Goal: Task Accomplishment & Management: Use online tool/utility

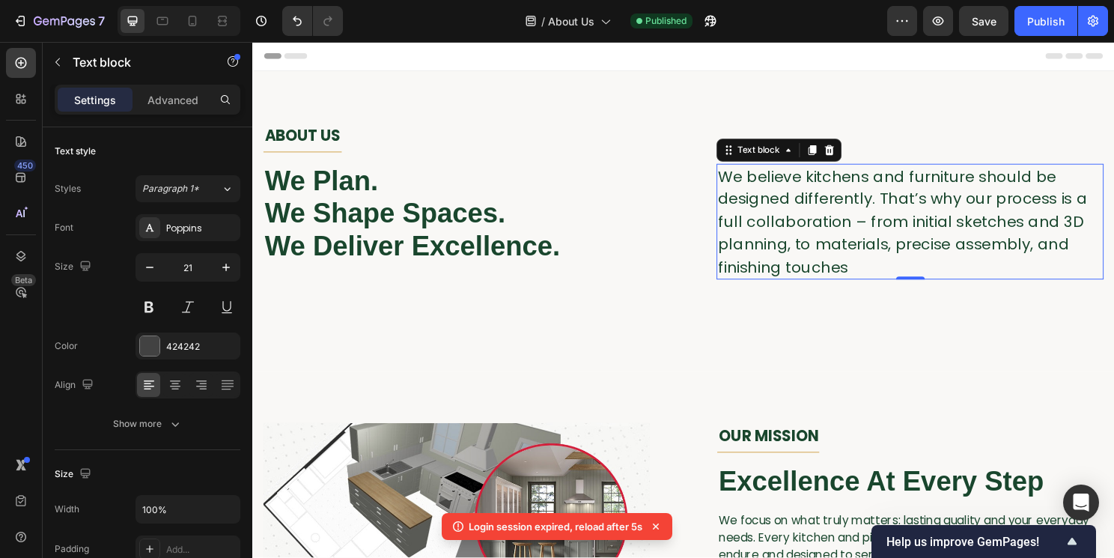
click at [774, 215] on span "We believe kitchens and furniture should be designed differently. That’s why ou…" at bounding box center [930, 230] width 385 height 116
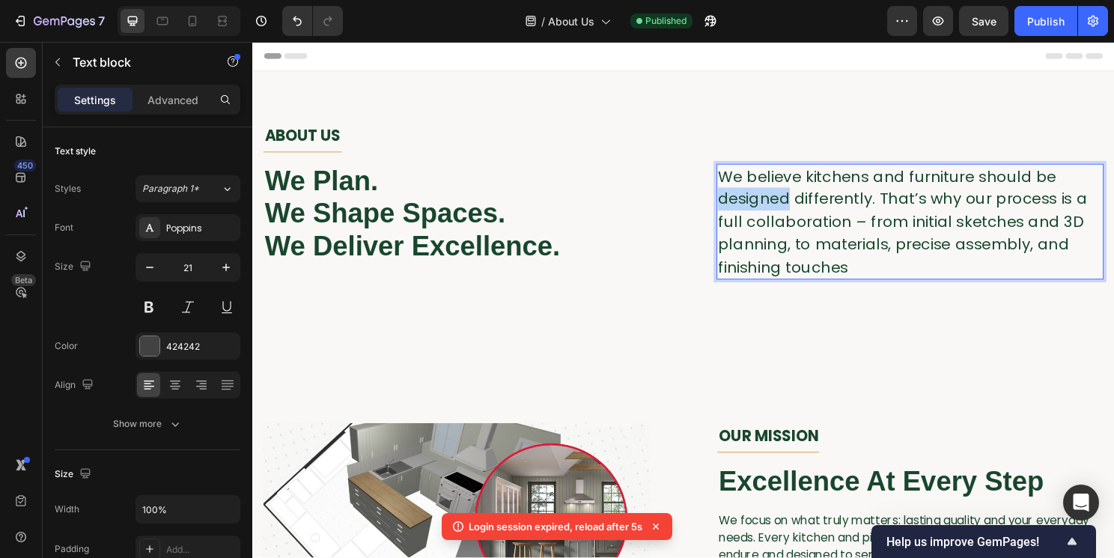
click at [774, 215] on span "We believe kitchens and furniture should be designed differently. That’s why ou…" at bounding box center [930, 230] width 385 height 116
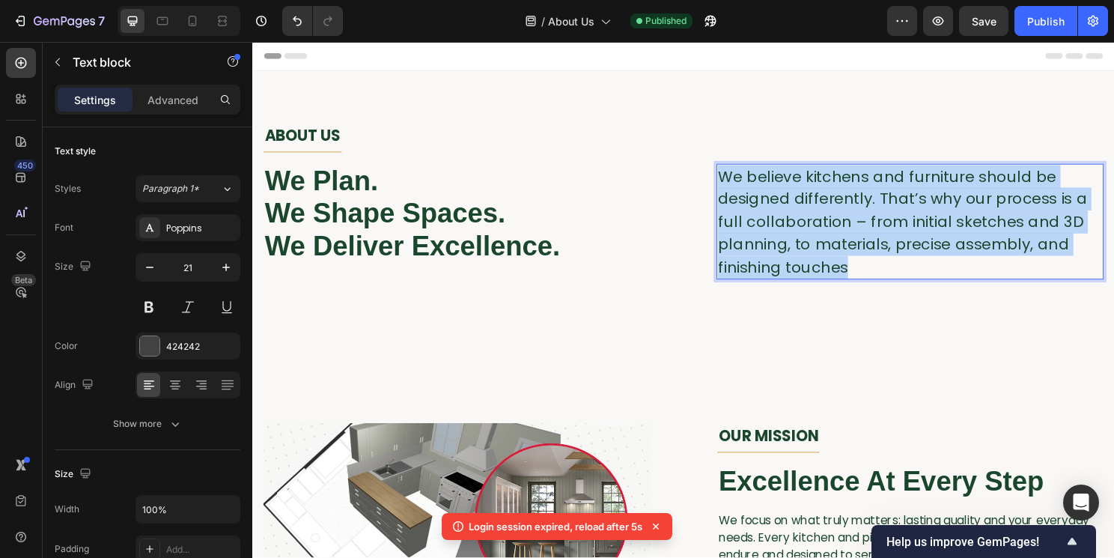
click at [774, 215] on span "We believe kitchens and furniture should be designed differently. That’s why ou…" at bounding box center [930, 230] width 385 height 116
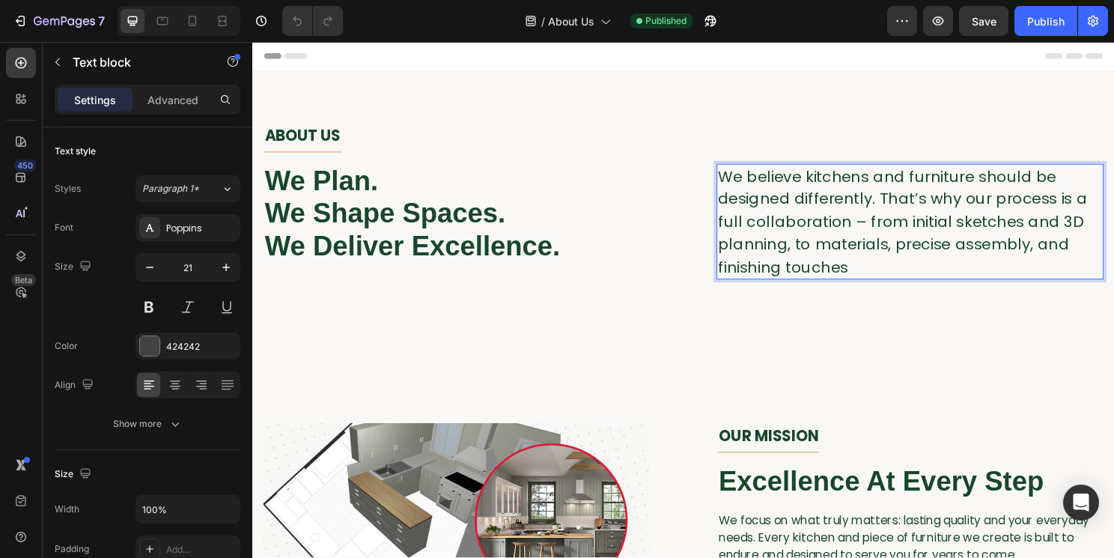
click at [814, 221] on span "We believe kitchens and furniture should be designed differently. That’s why ou…" at bounding box center [930, 230] width 385 height 116
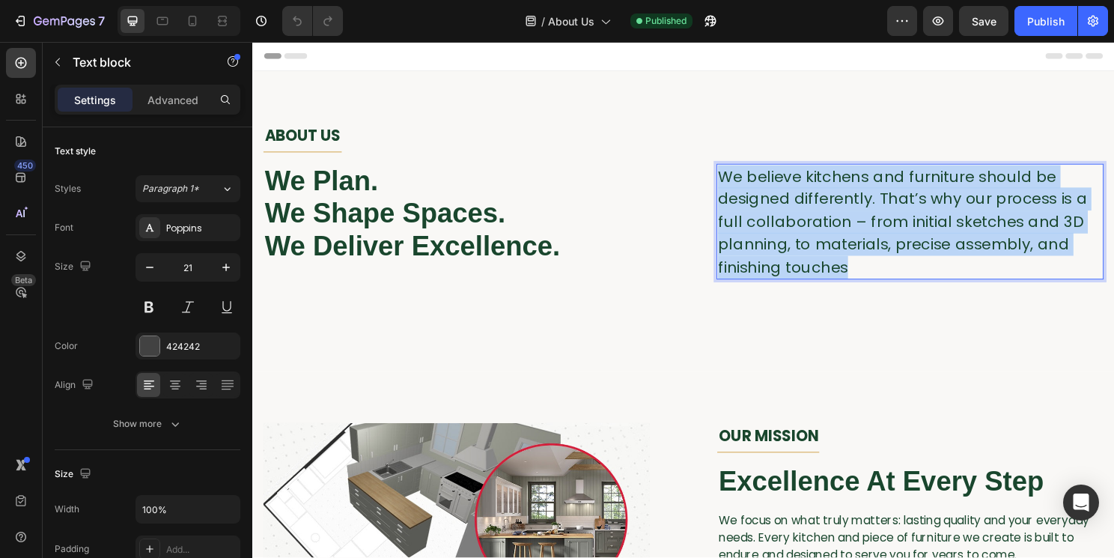
click at [814, 221] on span "We believe kitchens and furniture should be designed differently. That’s why ou…" at bounding box center [930, 230] width 385 height 116
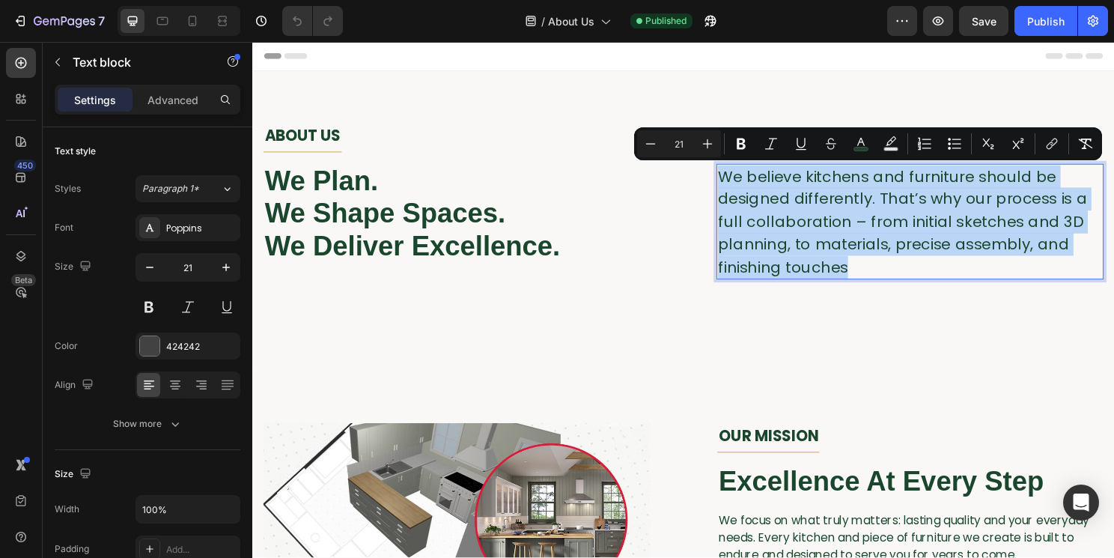
copy span "We believe kitchens and furniture should be designed differently. That’s why ou…"
click at [802, 202] on span "We believe kitchens and furniture should be designed differently. That’s why ou…" at bounding box center [930, 230] width 385 height 116
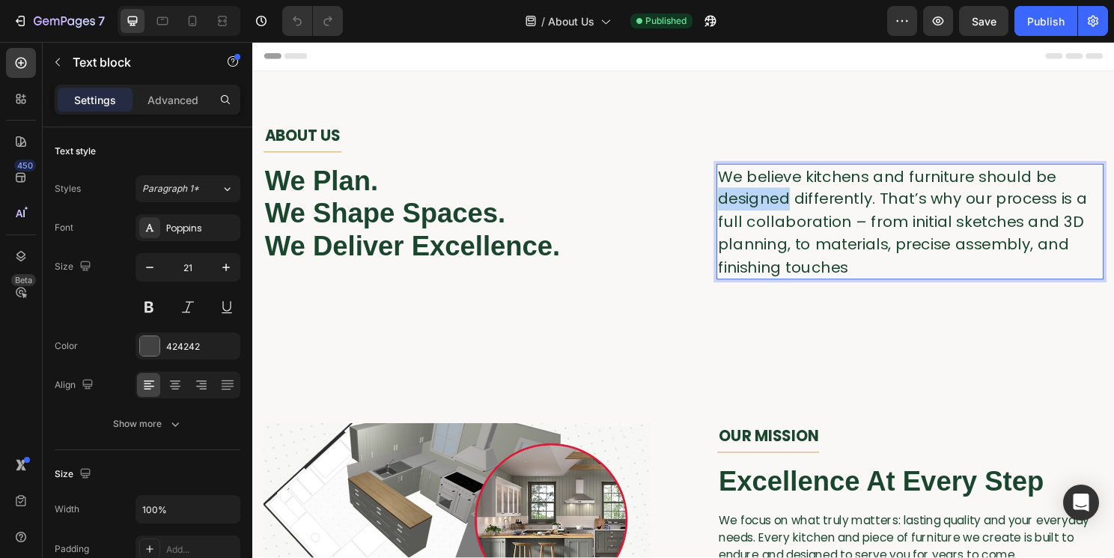
click at [802, 202] on span "We believe kitchens and furniture should be designed differently. That’s why ou…" at bounding box center [930, 230] width 385 height 116
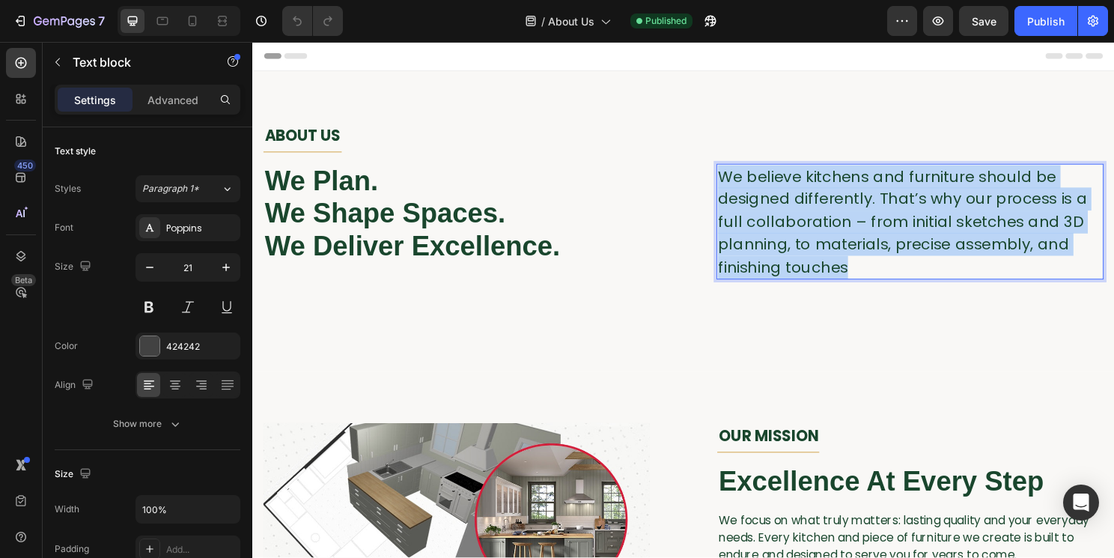
click at [802, 202] on span "We believe kitchens and furniture should be designed differently. That’s why ou…" at bounding box center [930, 230] width 385 height 116
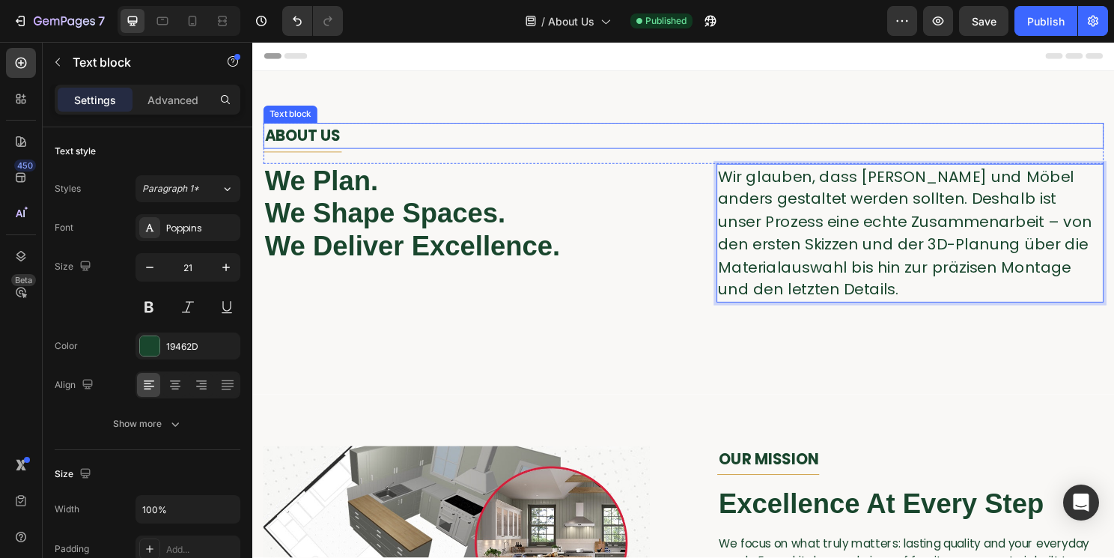
click at [332, 138] on span "ABOUT US" at bounding box center [304, 140] width 79 height 22
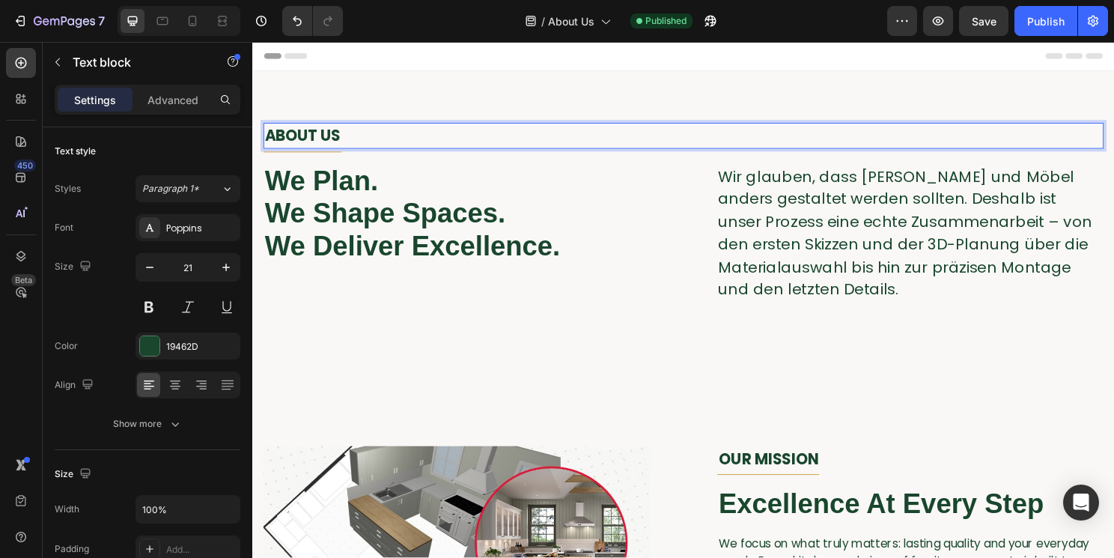
click at [332, 137] on span "ABOUT US" at bounding box center [304, 140] width 79 height 22
click at [651, 358] on div "ÜBER UNS Text block 4 Title Line Row We Plan. We Shape Spaces. We Deliver Excel…" at bounding box center [701, 241] width 899 height 337
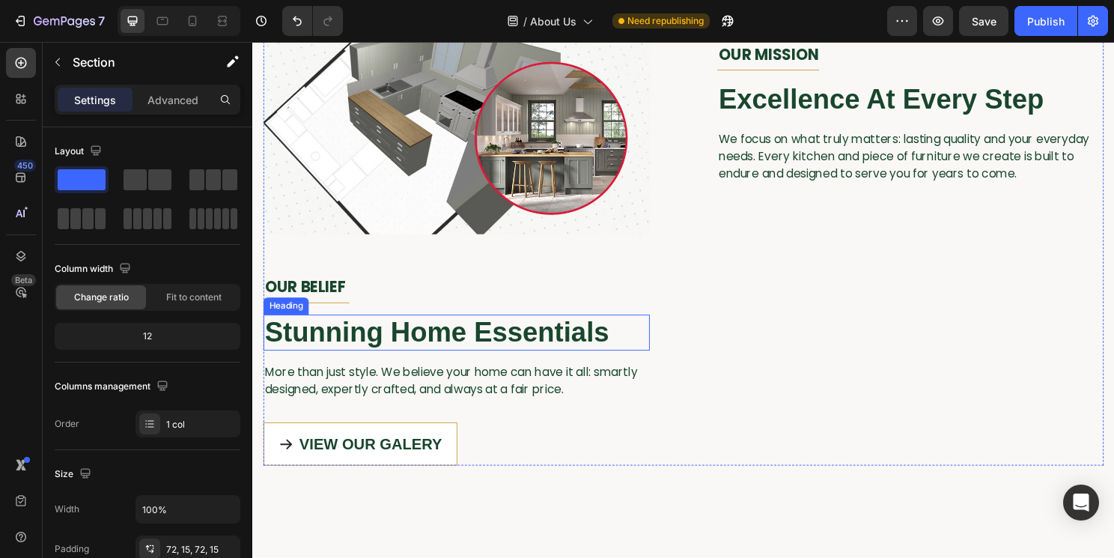
scroll to position [435, 0]
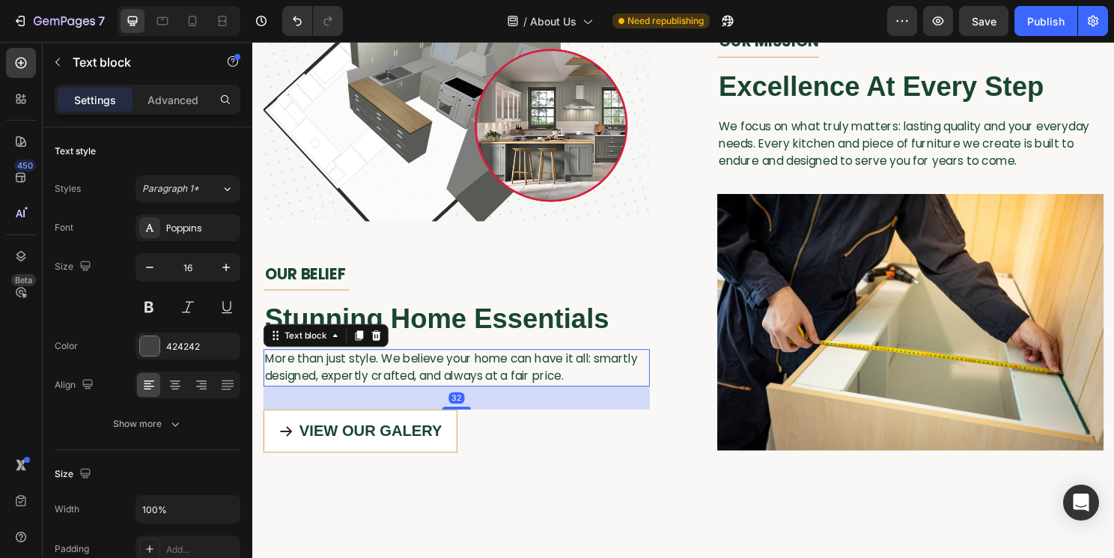
click at [462, 383] on span "More than just style. We believe your home can have it all: smartly designed, e…" at bounding box center [459, 381] width 389 height 35
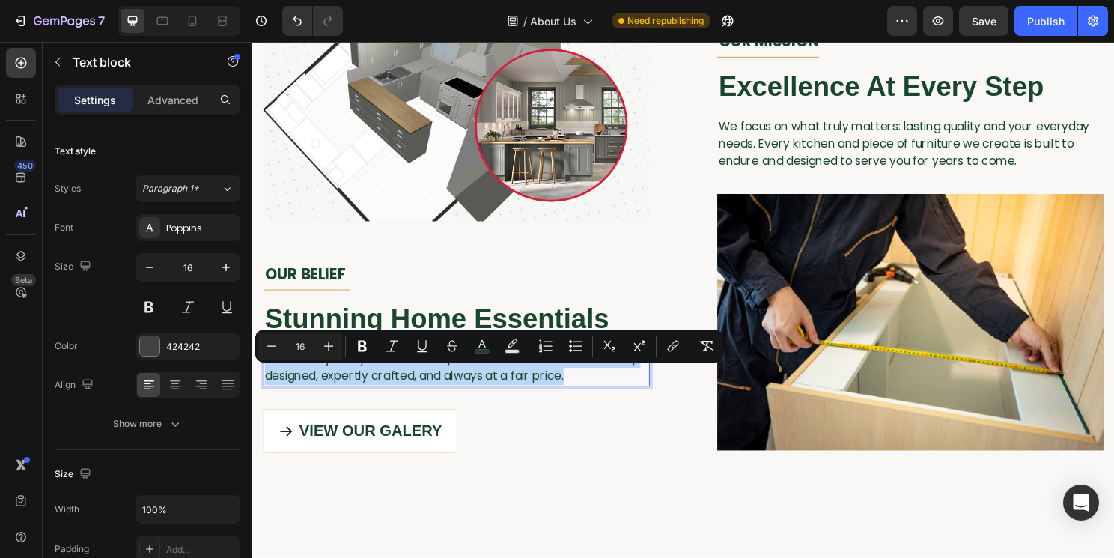
click at [462, 383] on span "More than just style. We believe your home can have it all: smartly designed, e…" at bounding box center [459, 381] width 389 height 35
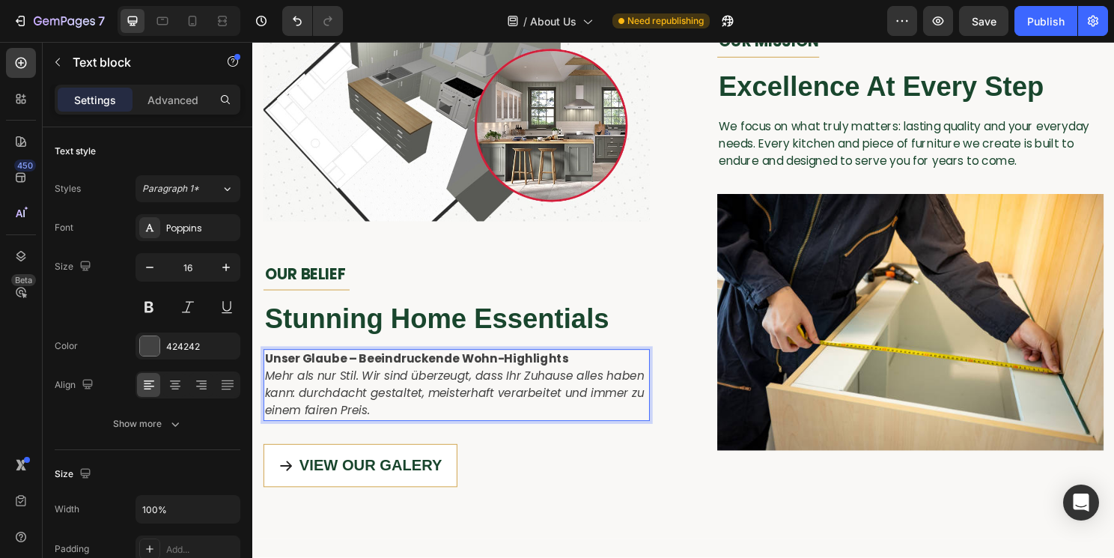
click at [309, 373] on strong "Unser Glaube – Beeindruckende Wohn-Highlights" at bounding box center [423, 372] width 317 height 17
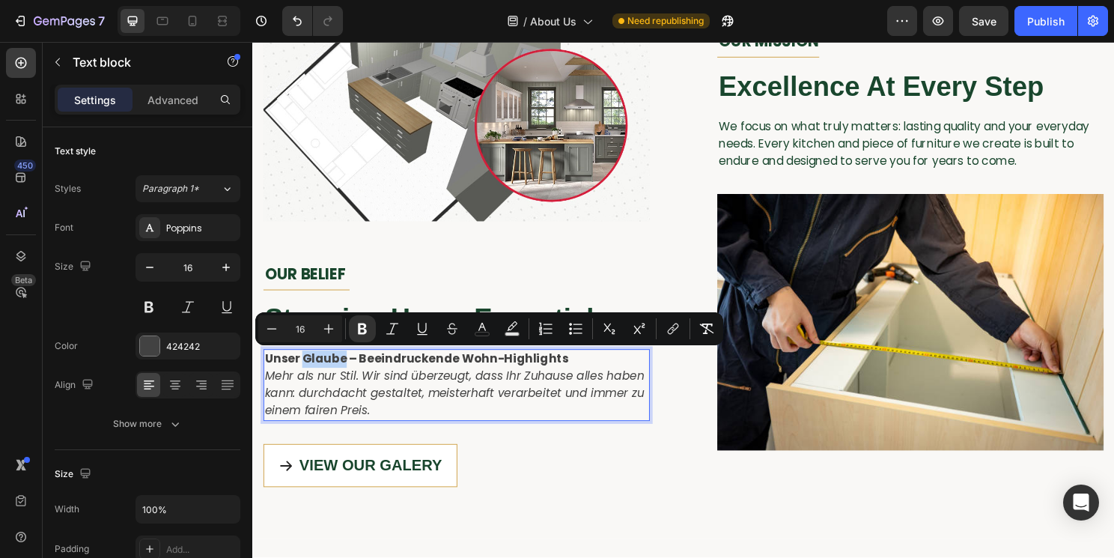
click at [309, 374] on strong "Unser Glaube – Beeindruckende Wohn-Highlights" at bounding box center [423, 372] width 317 height 17
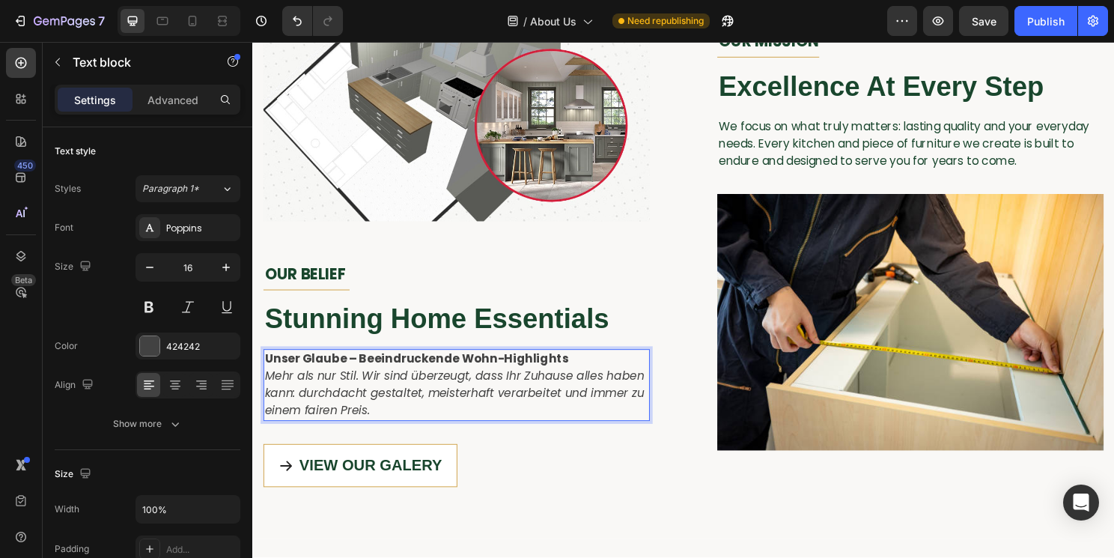
click at [334, 378] on strong "Unser Glaube – Beeindruckende Wohn-Highlights" at bounding box center [423, 372] width 317 height 17
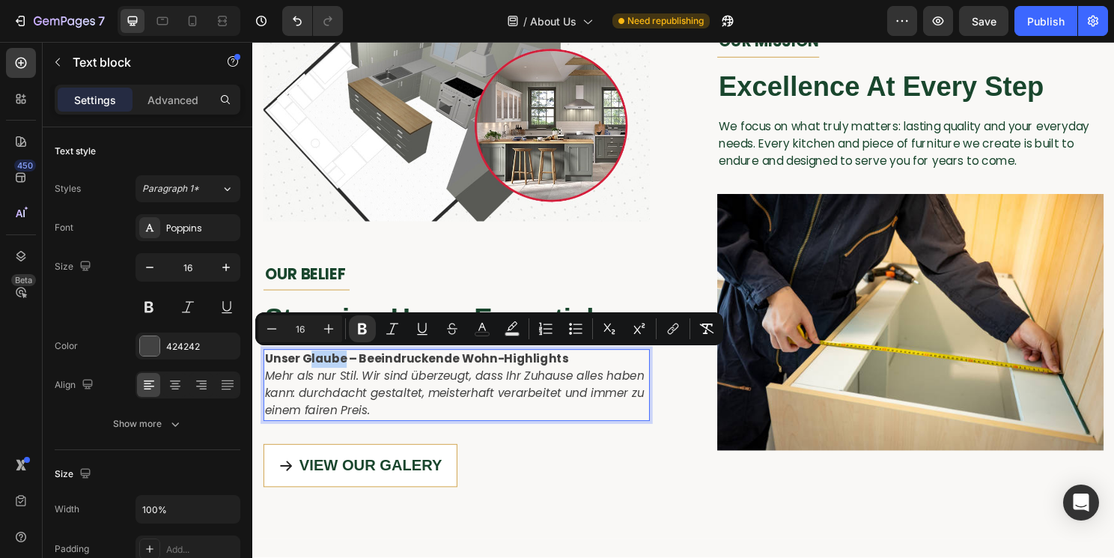
drag, startPoint x: 348, startPoint y: 371, endPoint x: 312, endPoint y: 371, distance: 36.0
click at [311, 371] on strong "Unser Glaube – Beeindruckende Wohn-Highlights" at bounding box center [423, 372] width 317 height 17
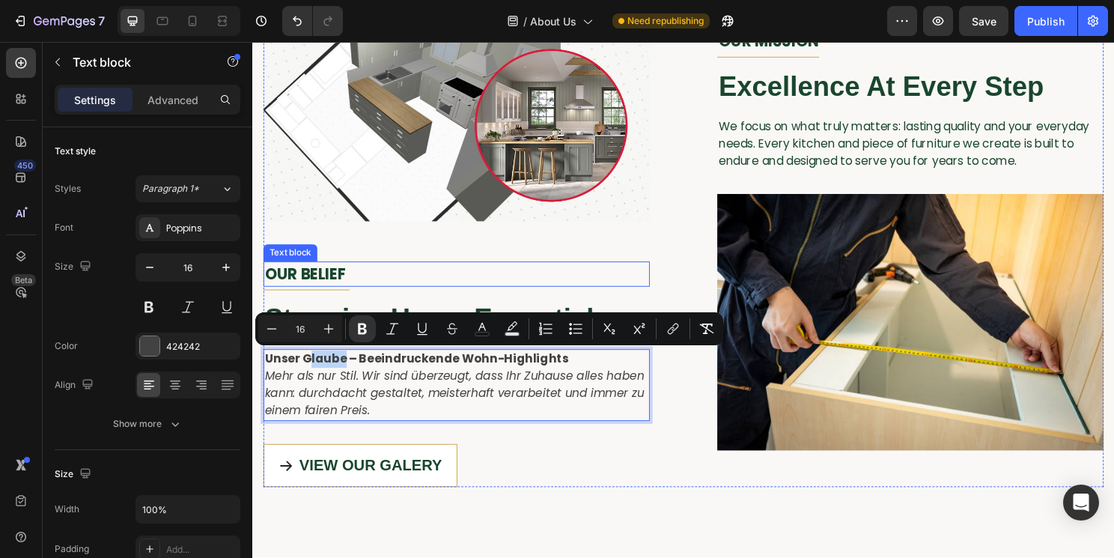
click at [297, 279] on span "OUR BELIEF" at bounding box center [307, 284] width 84 height 22
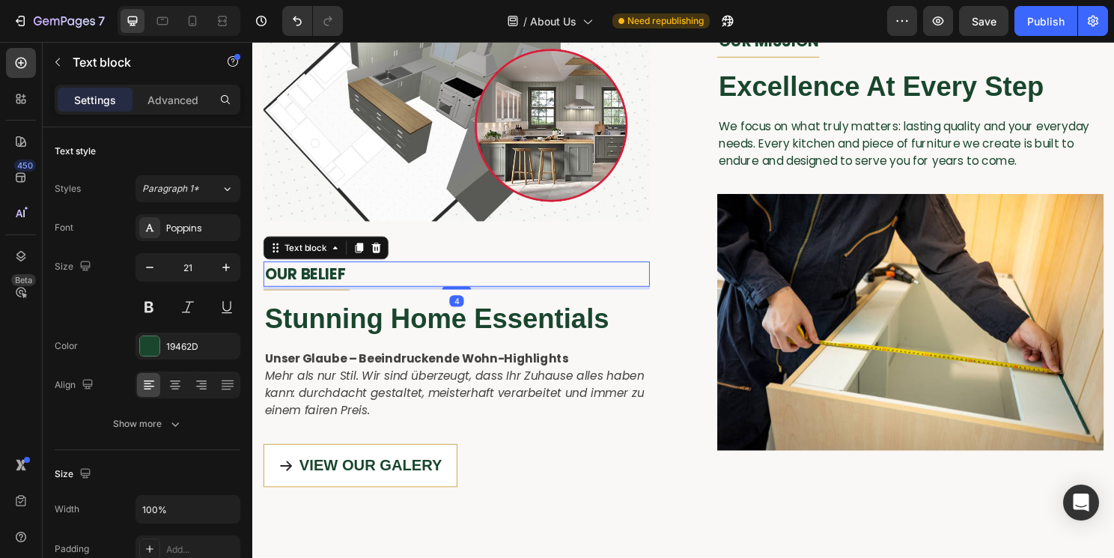
click at [297, 279] on span "OUR BELIEF" at bounding box center [307, 284] width 84 height 22
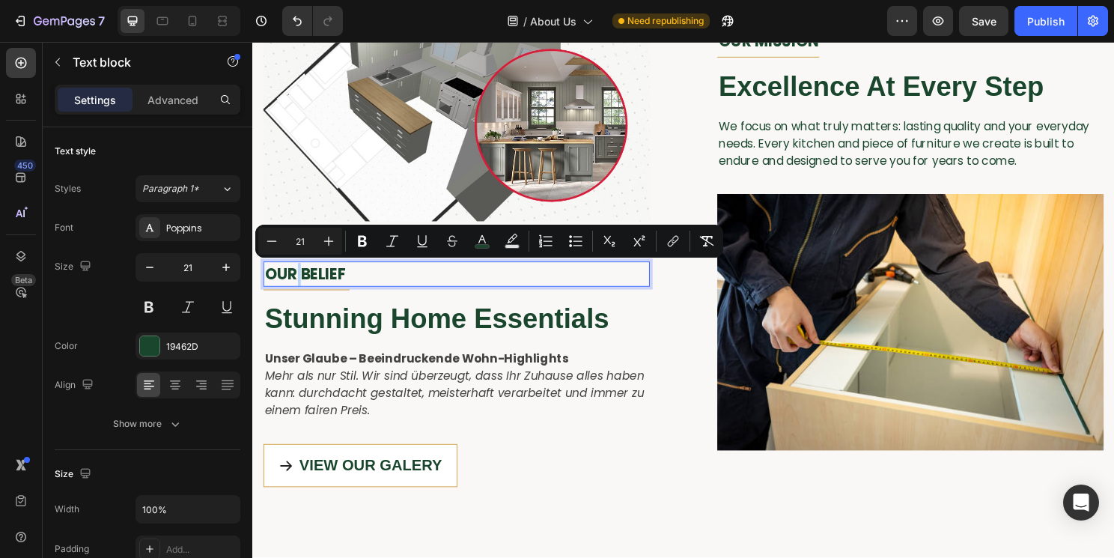
click at [297, 279] on span "OUR BELIEF" at bounding box center [307, 284] width 84 height 22
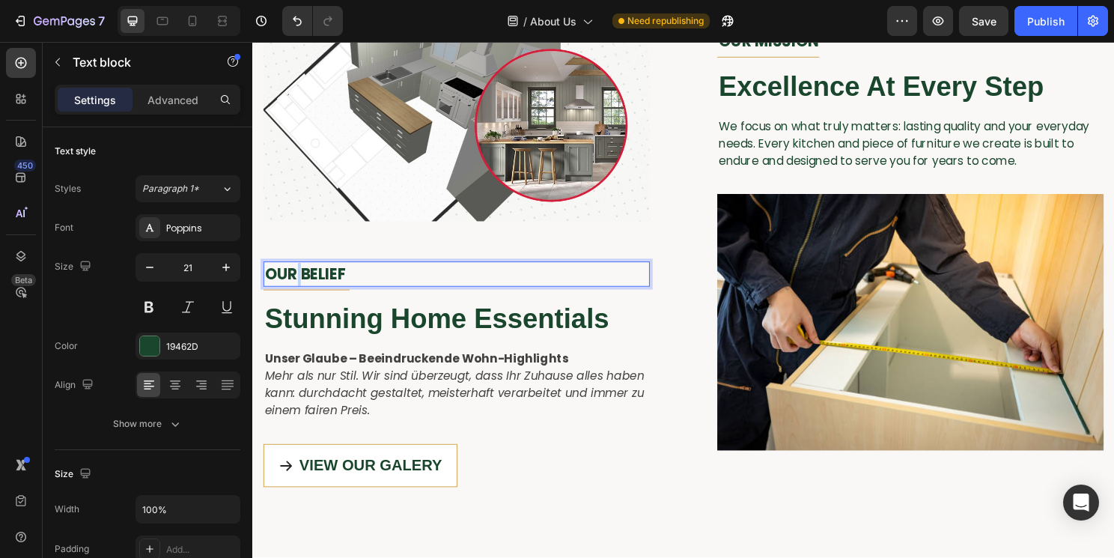
click at [297, 279] on span "OUR BELIEF" at bounding box center [307, 284] width 84 height 22
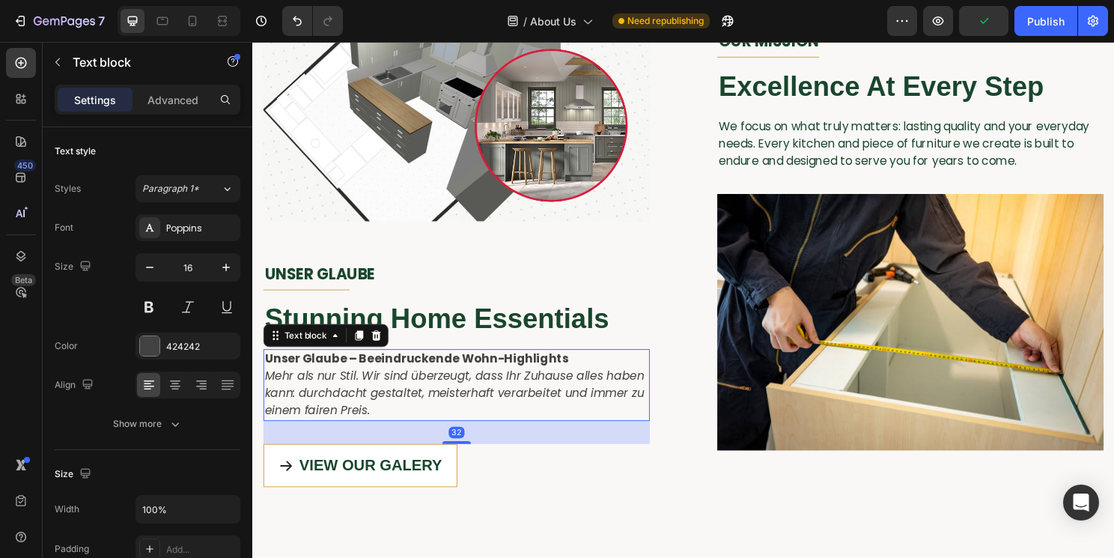
click at [408, 371] on strong "Unser Glaube – Beeindruckende Wohn-Highlights" at bounding box center [423, 372] width 317 height 17
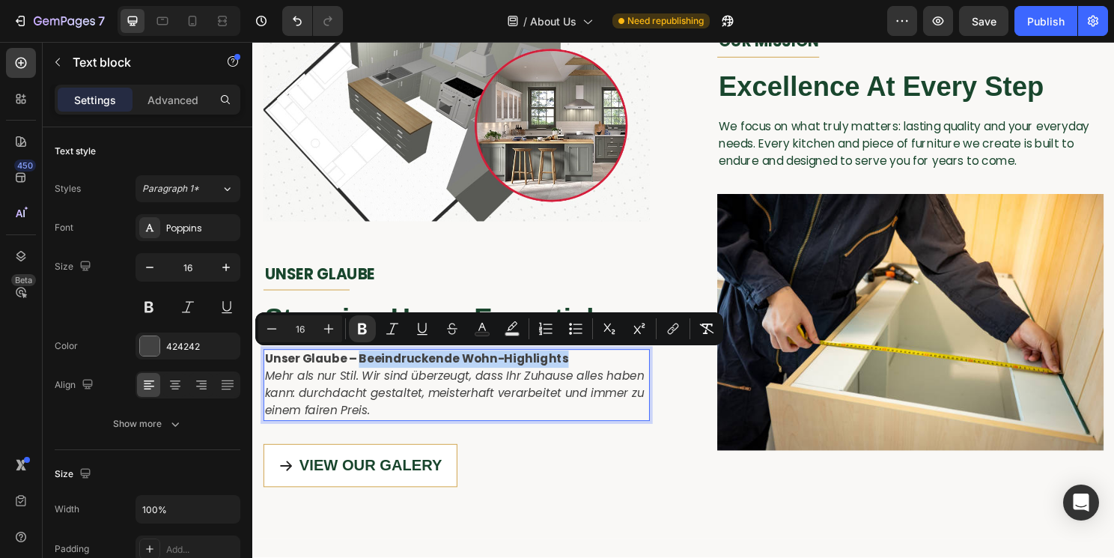
drag, startPoint x: 575, startPoint y: 372, endPoint x: 363, endPoint y: 368, distance: 212.8
click at [363, 368] on p "Unser Glaube – Beeindruckende Wohn-Highlights Mehr als nur Stil. Wir sind überz…" at bounding box center [465, 400] width 400 height 72
copy strong "Beeindruckende Wohn-Highlights"
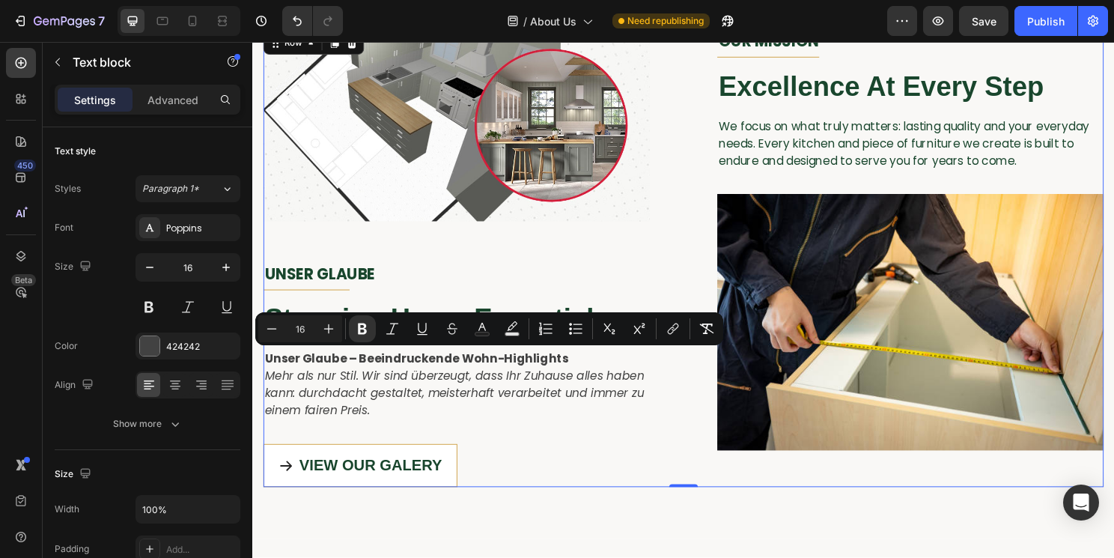
click at [677, 410] on div "Image UNSER GLAUBE Text block Title Line Stunning Home Essentials Heading Unser…" at bounding box center [702, 267] width 876 height 479
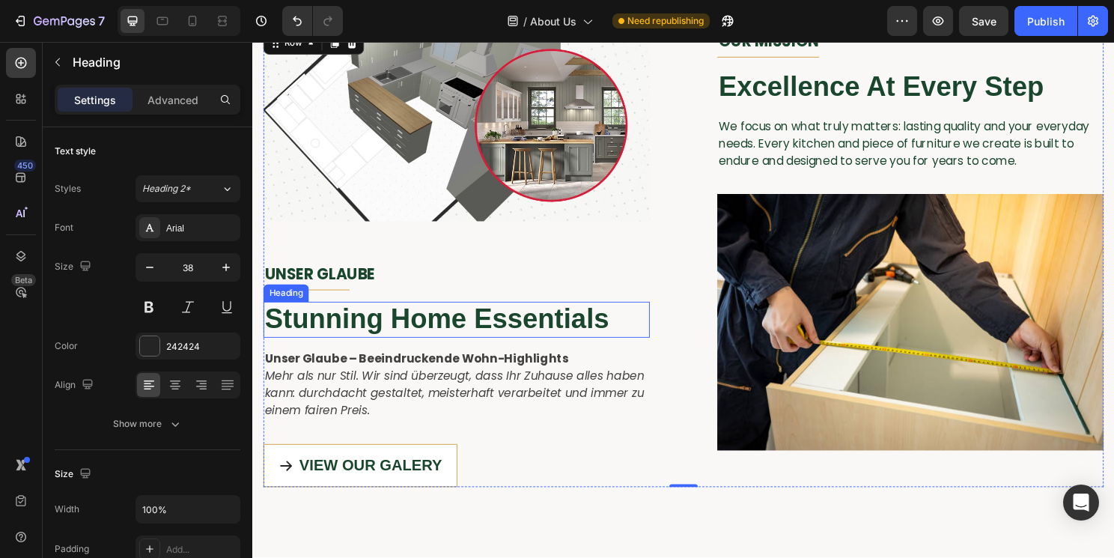
click at [553, 334] on span "Stunning Home Essentials" at bounding box center [444, 330] width 359 height 31
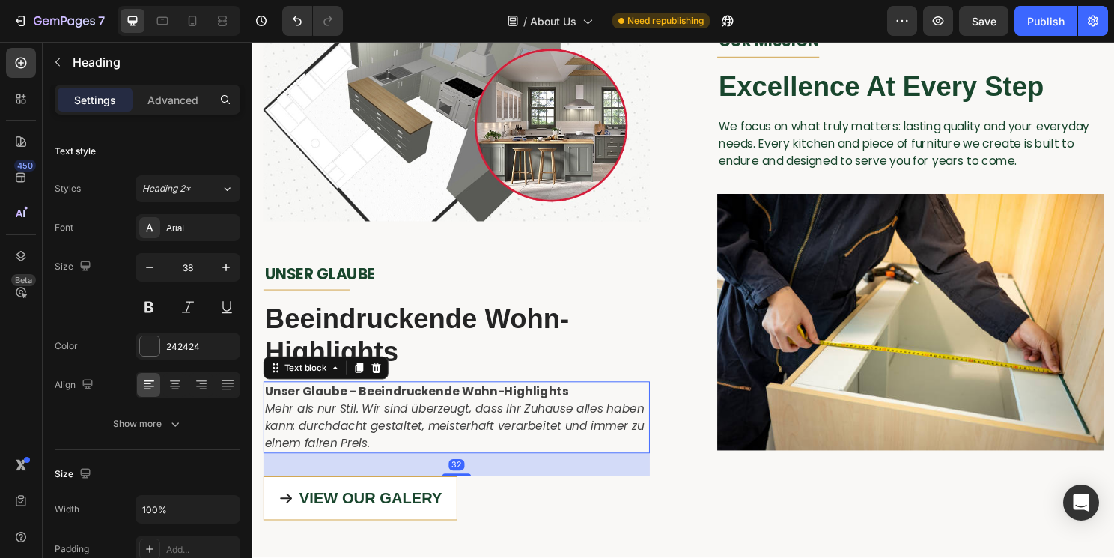
click at [527, 454] on p "Unser Glaube – Beeindruckende Wohn-Highlights Mehr als nur Stil. Wir sind überz…" at bounding box center [465, 434] width 400 height 72
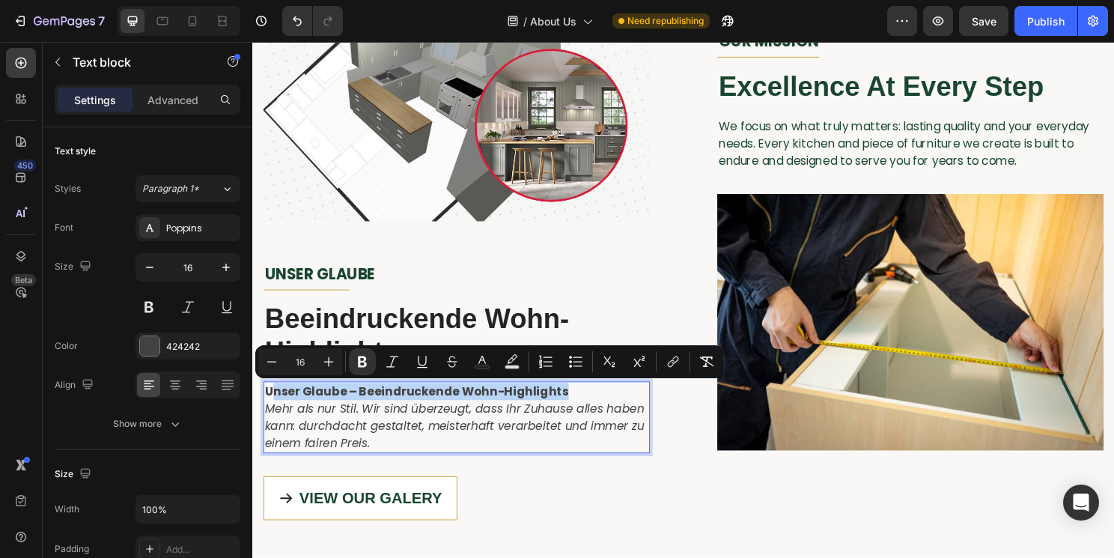
drag, startPoint x: 580, startPoint y: 404, endPoint x: 271, endPoint y: 409, distance: 308.6
click at [271, 409] on p "Unser Glaube – Beeindruckende Wohn-Highlights Mehr als nur Stil. Wir sind überz…" at bounding box center [465, 434] width 400 height 72
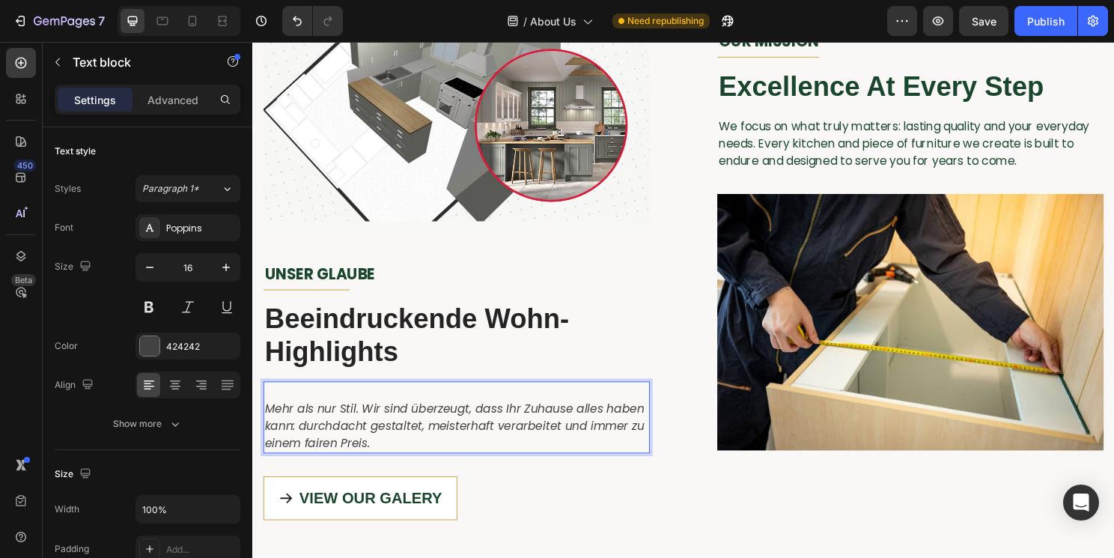
click at [286, 430] on icon "Mehr als nur Stil. Wir sind überzeugt, dass Ihr Zuhause alles haben kann: durch…" at bounding box center [462, 442] width 395 height 53
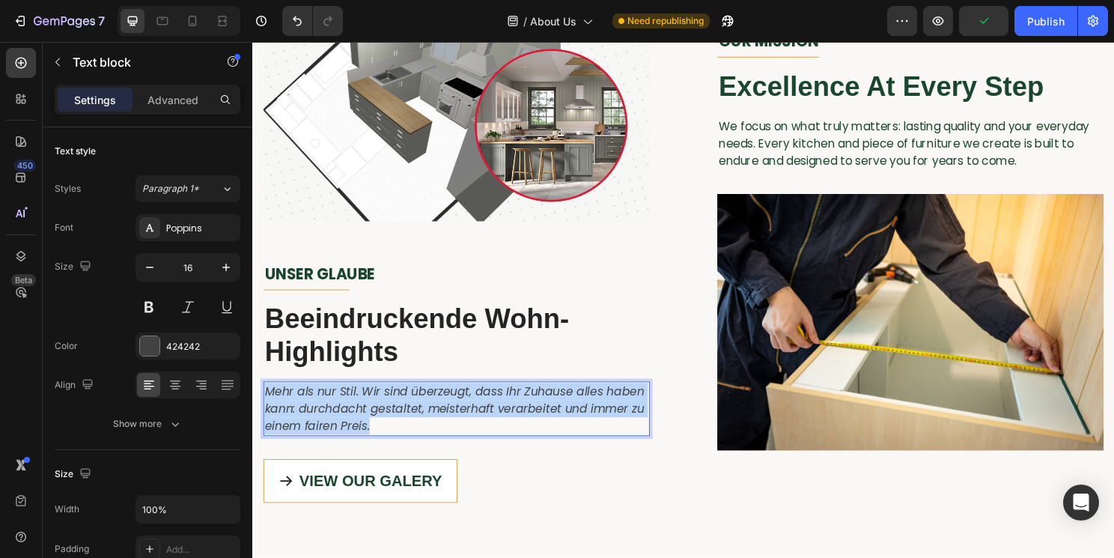
drag, startPoint x: 401, startPoint y: 438, endPoint x: 267, endPoint y: 402, distance: 138.8
click at [267, 402] on p "Mehr als nur Stil. Wir sind überzeugt, dass Ihr Zuhause alles haben kann: durch…" at bounding box center [465, 425] width 400 height 54
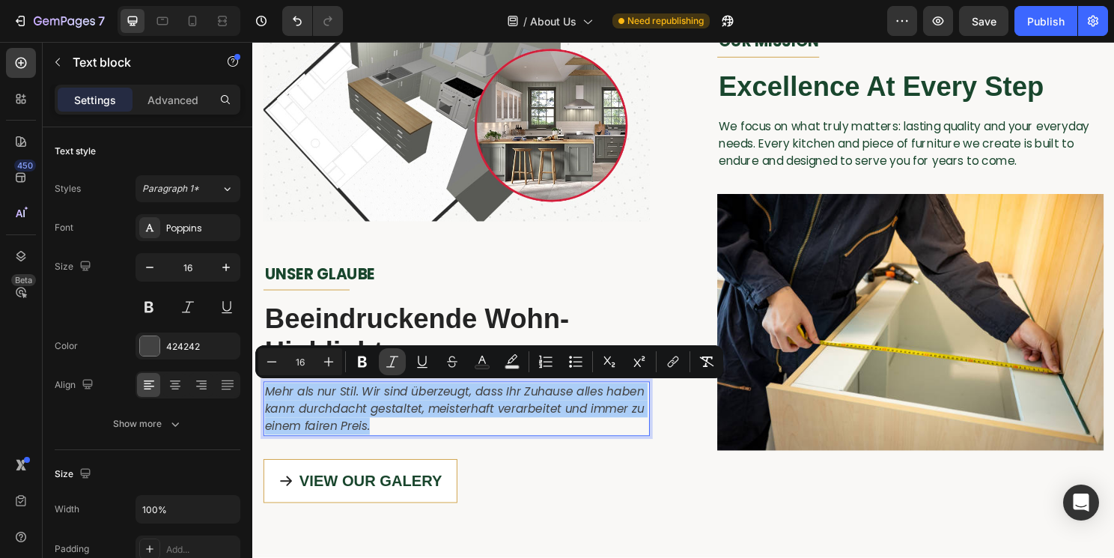
click at [391, 365] on icon "Editor contextual toolbar" at bounding box center [392, 361] width 12 height 11
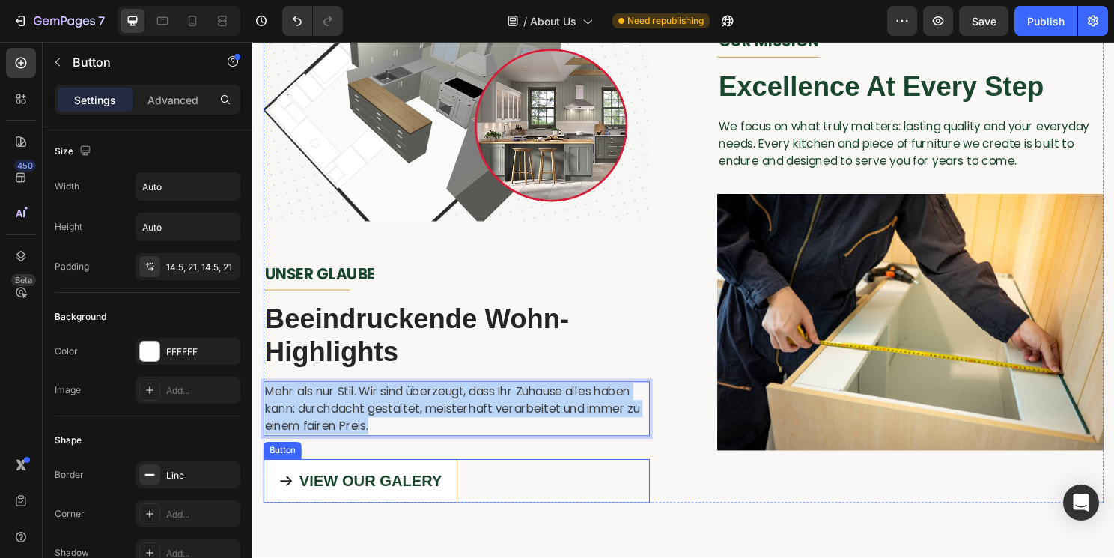
click at [499, 477] on div "VIEW OUR GALERY Button" at bounding box center [465, 500] width 403 height 46
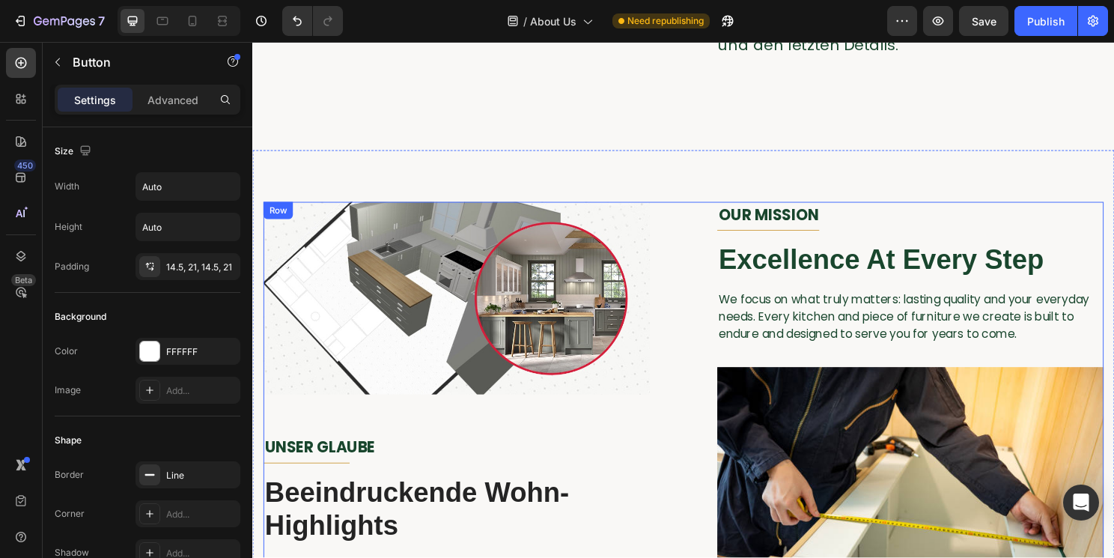
scroll to position [252, 0]
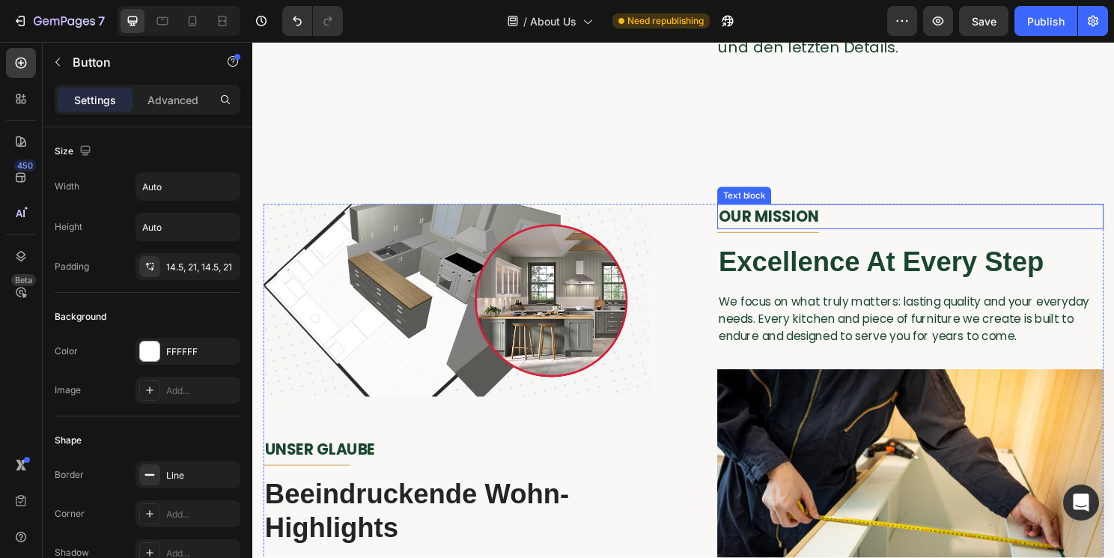
click at [785, 225] on span "OUR MISSION" at bounding box center [790, 224] width 104 height 22
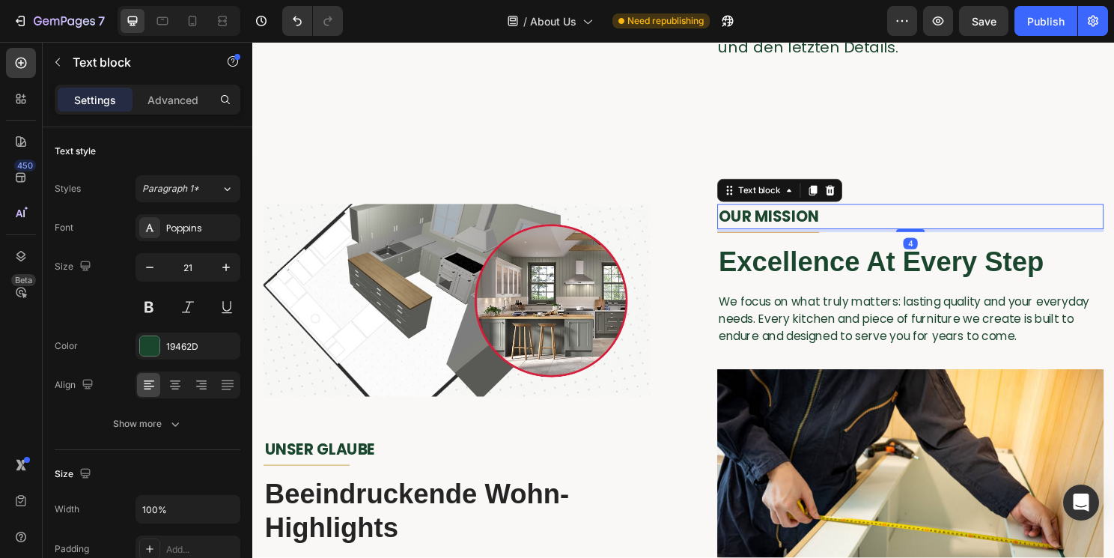
click at [785, 225] on span "OUR MISSION" at bounding box center [790, 224] width 104 height 22
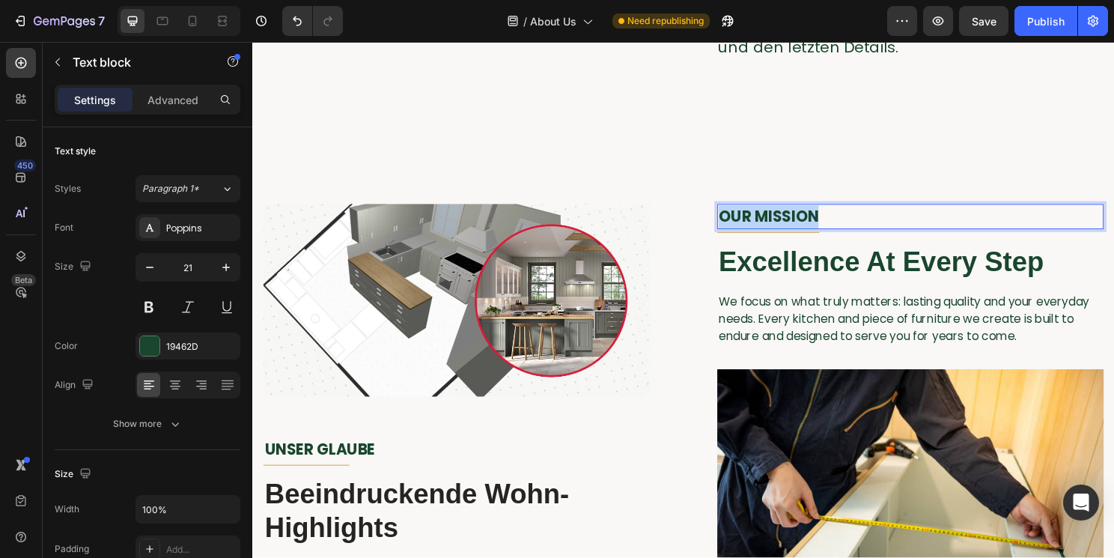
click at [785, 225] on span "OUR MISSION" at bounding box center [790, 224] width 104 height 22
click at [787, 279] on span "Excellence At Every Step" at bounding box center [907, 270] width 339 height 31
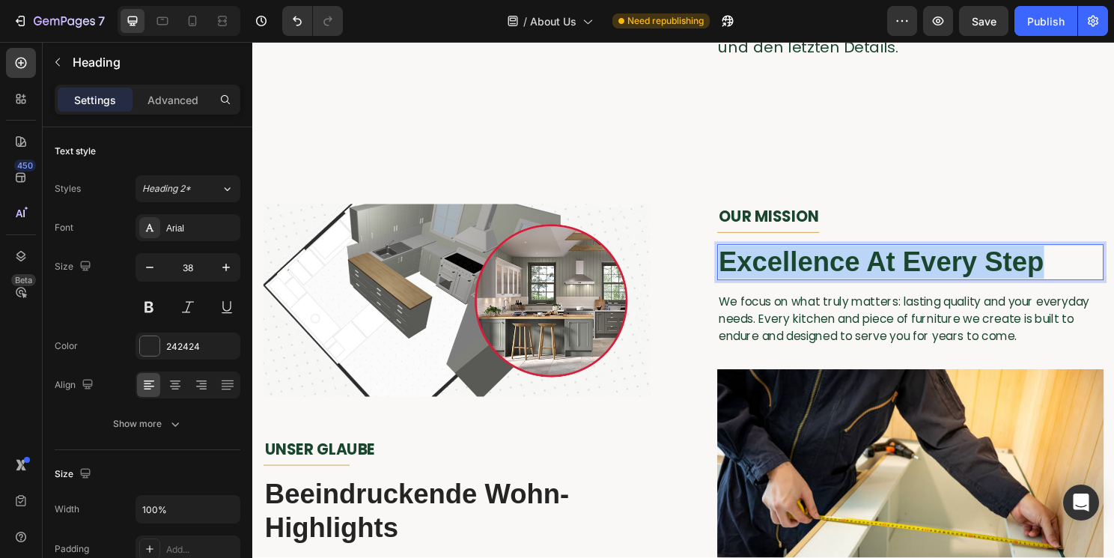
click at [787, 279] on span "Excellence At Every Step" at bounding box center [907, 270] width 339 height 31
click at [828, 323] on span "We focus on what truly matters: lasting quality and your everyday needs. Every …" at bounding box center [931, 330] width 386 height 53
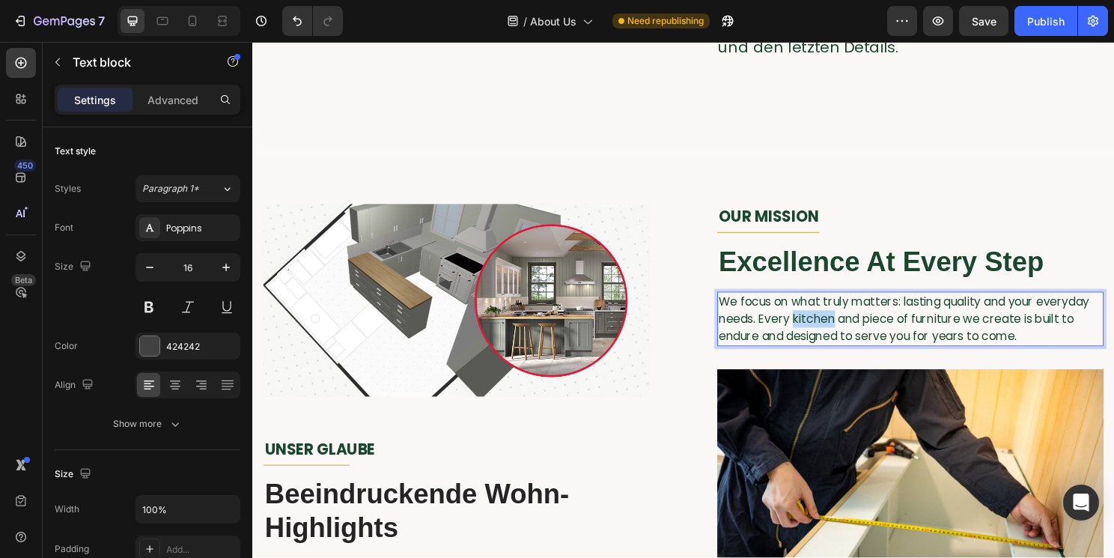
click at [828, 323] on span "We focus on what truly matters: lasting quality and your everyday needs. Every …" at bounding box center [931, 330] width 386 height 53
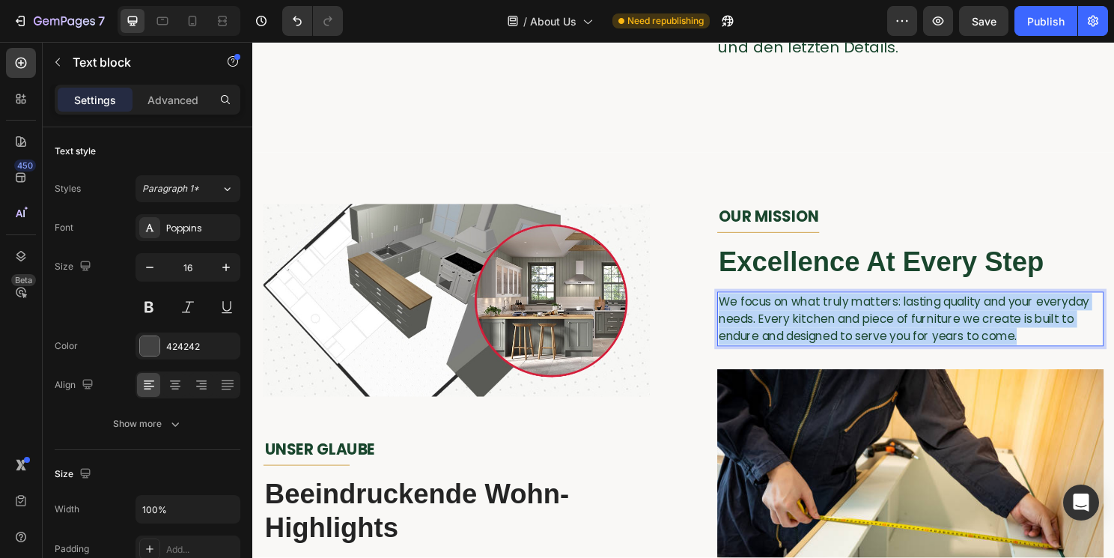
click at [828, 323] on span "We focus on what truly matters: lasting quality and your everyday needs. Every …" at bounding box center [931, 330] width 386 height 53
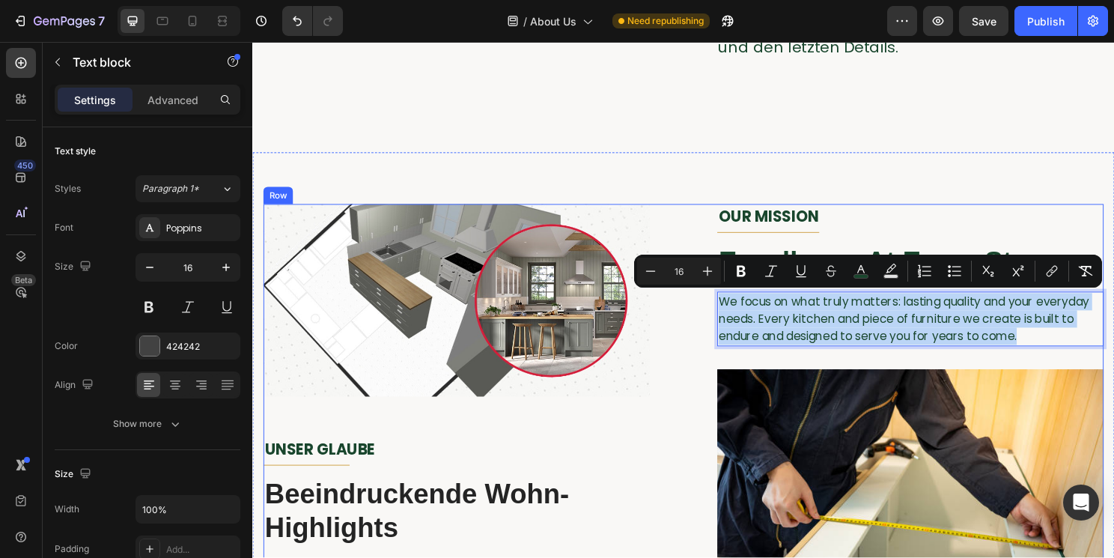
click at [762, 357] on p "We focus on what truly matters: lasting quality and your everyday needs. Every …" at bounding box center [938, 331] width 400 height 54
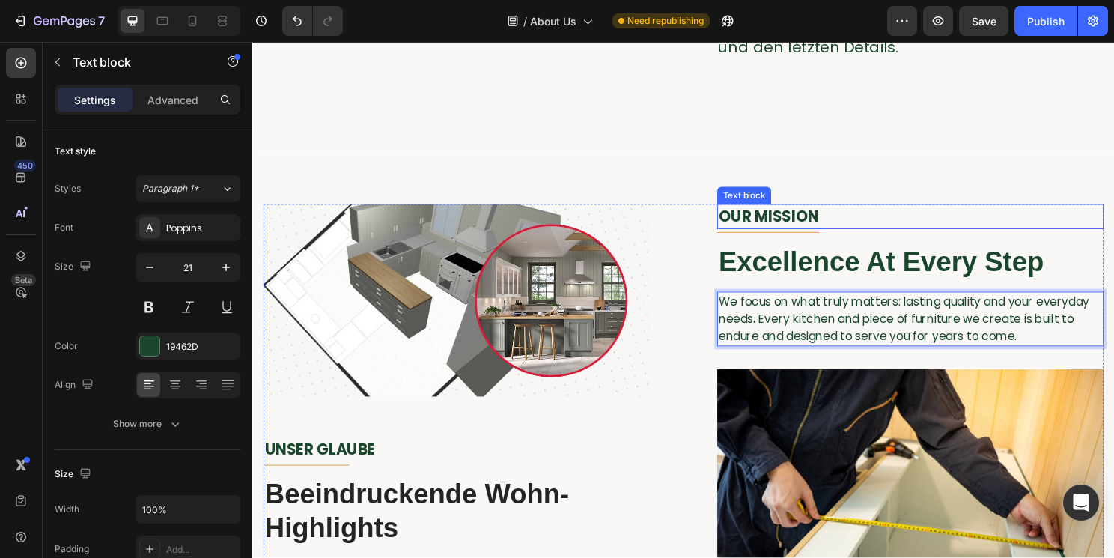
click at [783, 220] on span "OUR MISSION" at bounding box center [790, 224] width 104 height 22
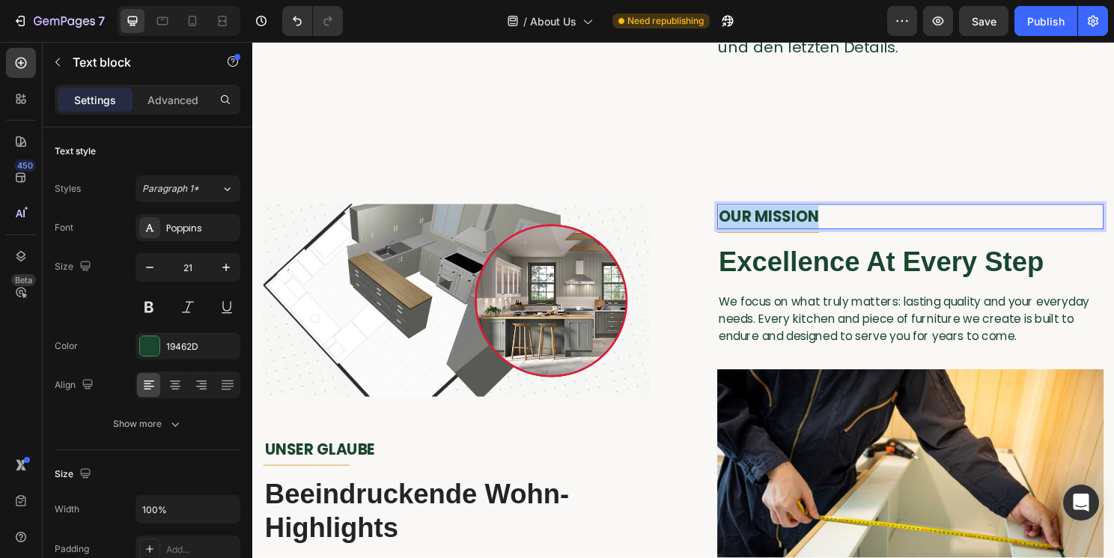
click at [783, 220] on span "OUR MISSION" at bounding box center [790, 224] width 104 height 22
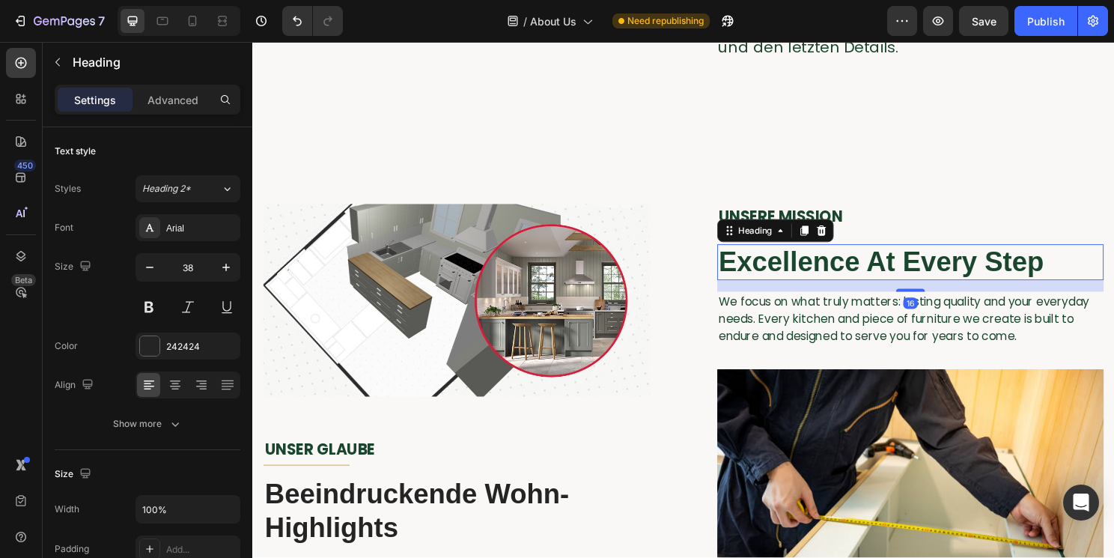
click at [854, 283] on span "Excellence At Every Step" at bounding box center [907, 270] width 339 height 31
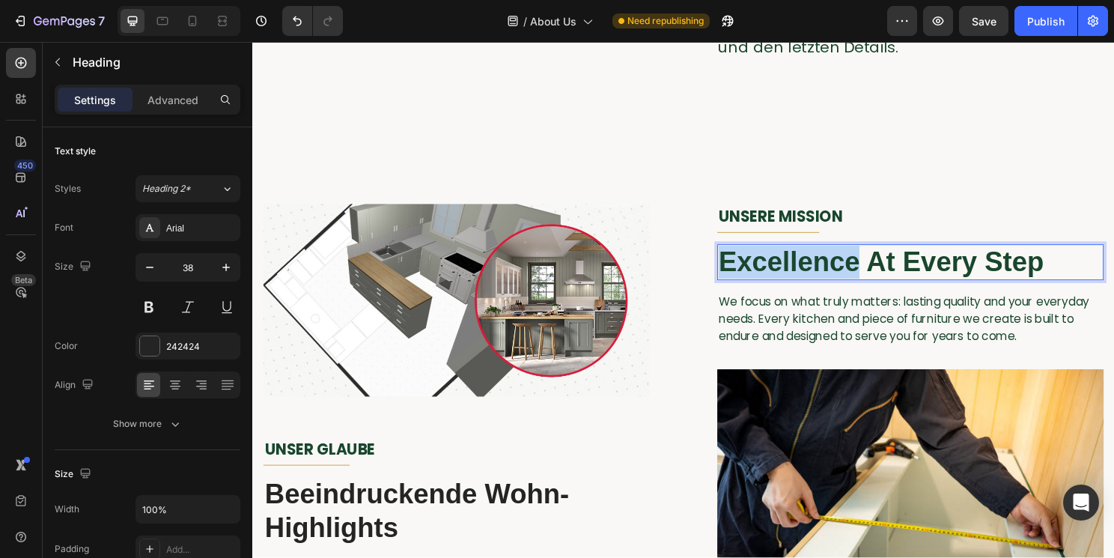
click at [824, 266] on span "Excellence At Every Step" at bounding box center [907, 270] width 339 height 31
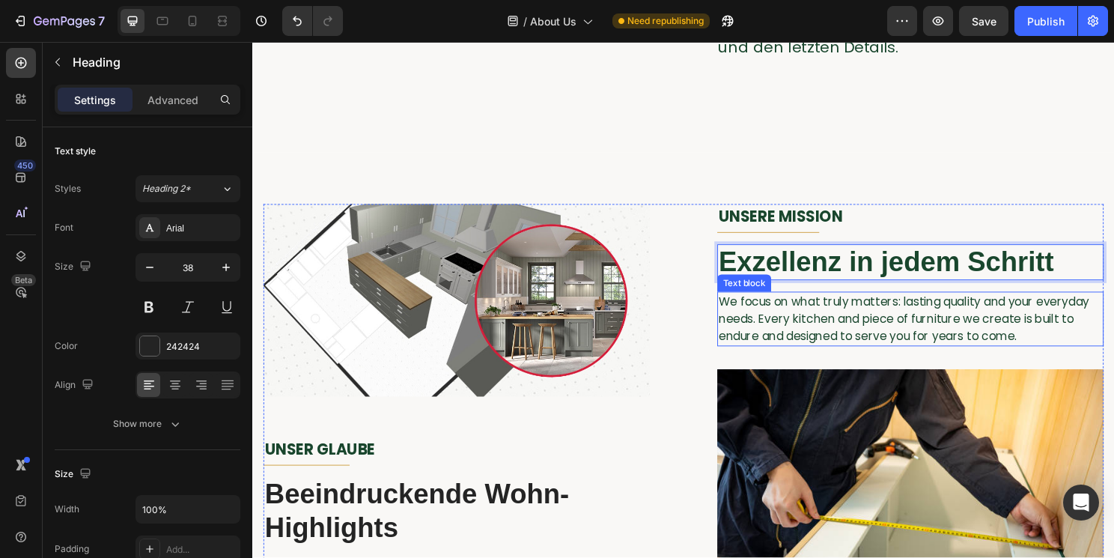
click at [832, 327] on span "We focus on what truly matters: lasting quality and your everyday needs. Every …" at bounding box center [931, 330] width 386 height 53
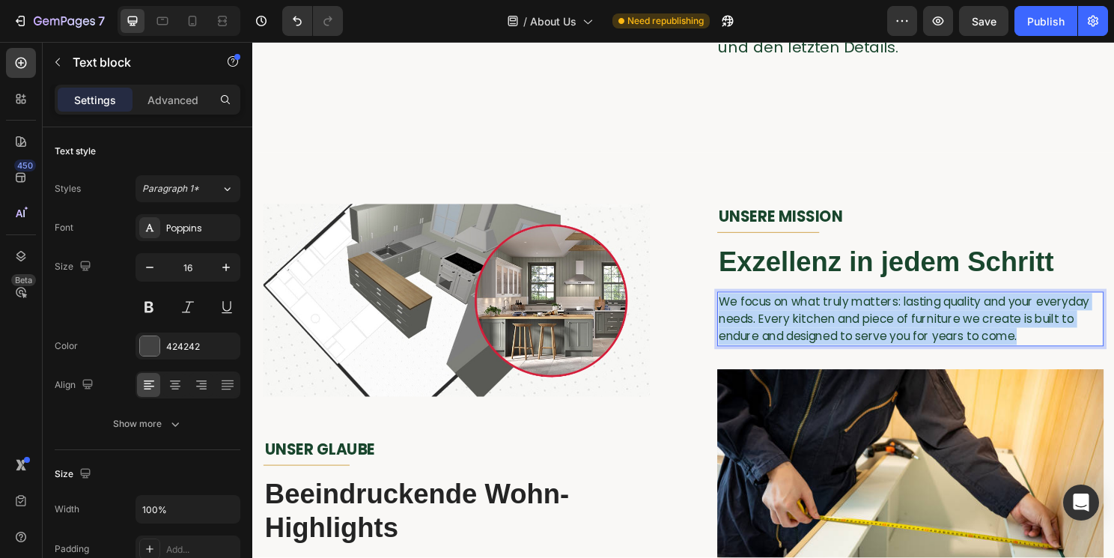
click at [832, 327] on span "We focus on what truly matters: lasting quality and your everyday needs. Every …" at bounding box center [931, 330] width 386 height 53
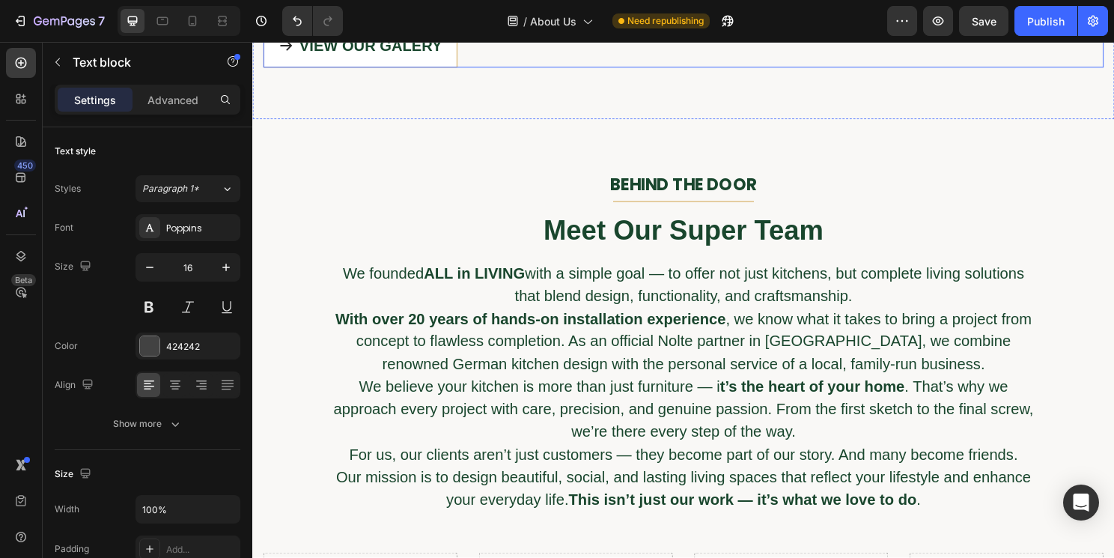
scroll to position [899, 0]
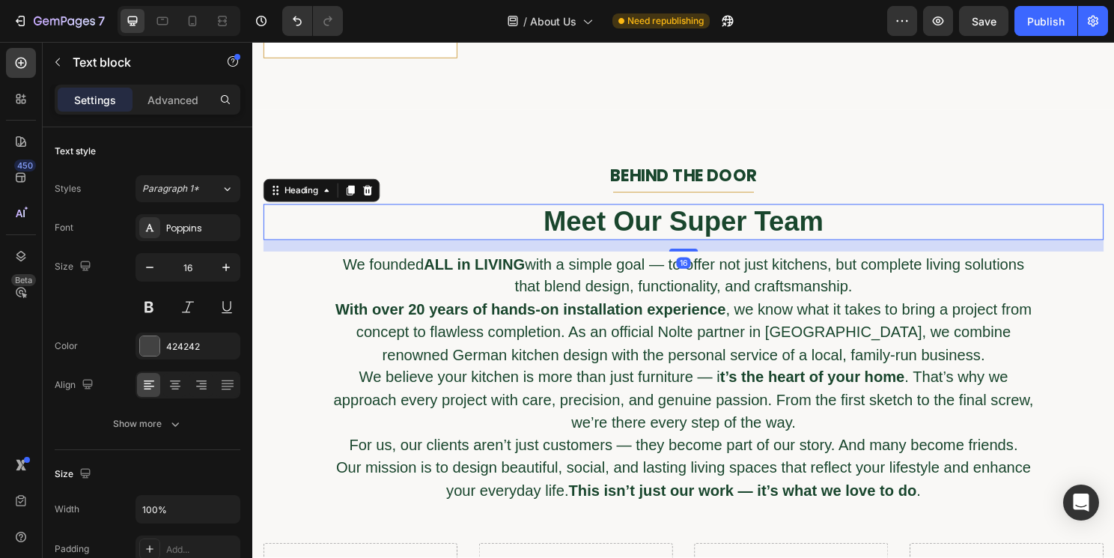
click at [624, 229] on span "Meet Our Super Team" at bounding box center [702, 228] width 292 height 31
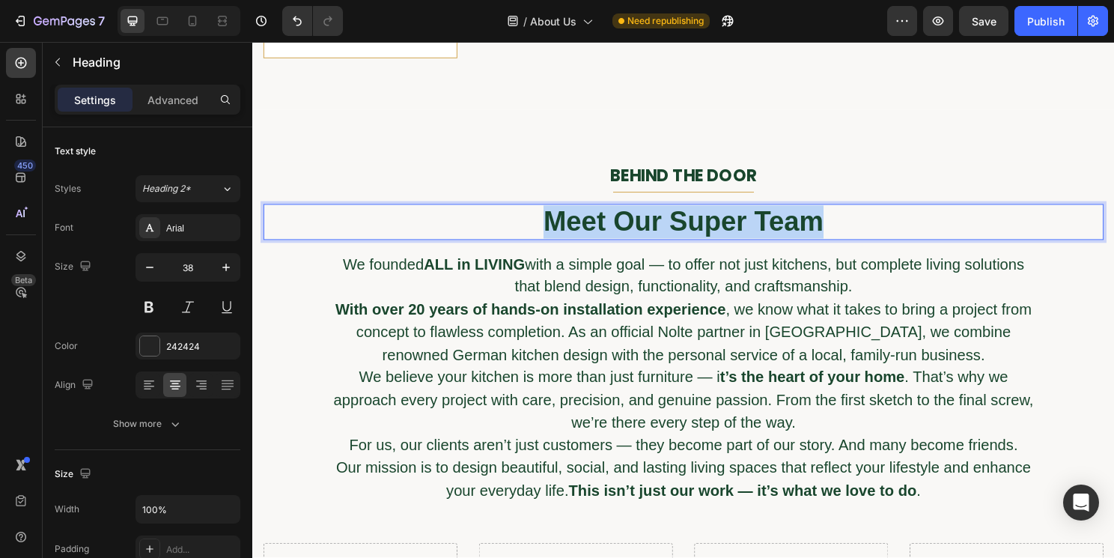
click at [624, 229] on span "Meet Our Super Team" at bounding box center [702, 228] width 292 height 31
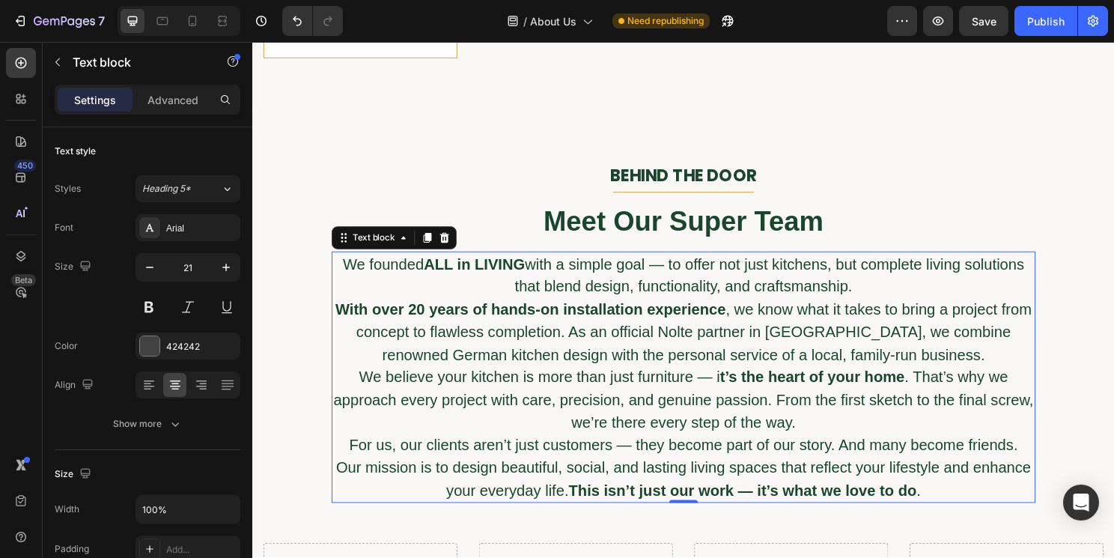
click at [599, 406] on p "We believe your kitchen is more than just furniture — i t’s the heart of your h…" at bounding box center [701, 415] width 731 height 71
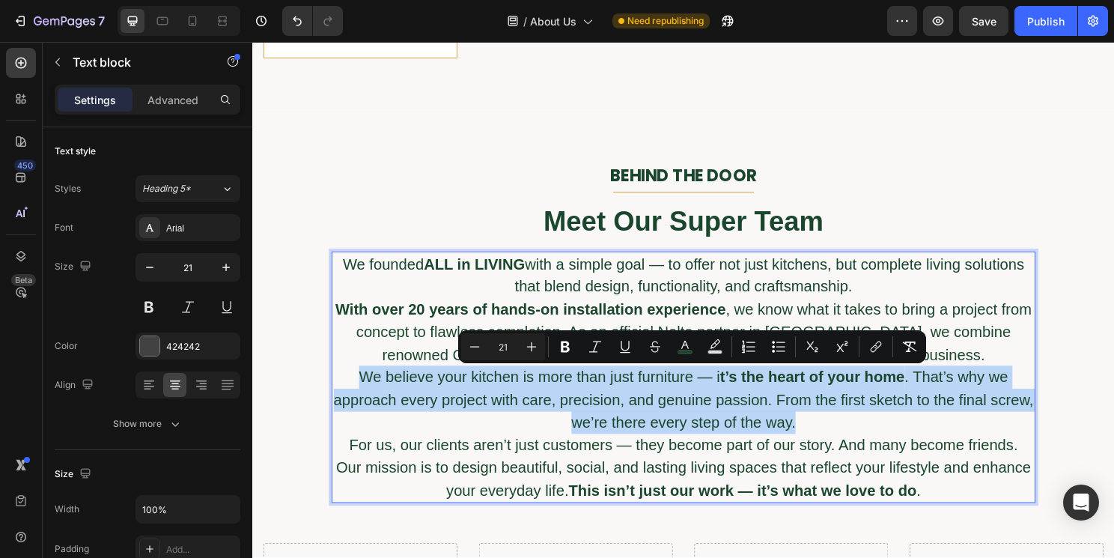
click at [599, 406] on p "We believe your kitchen is more than just furniture — i t’s the heart of your h…" at bounding box center [701, 415] width 731 height 71
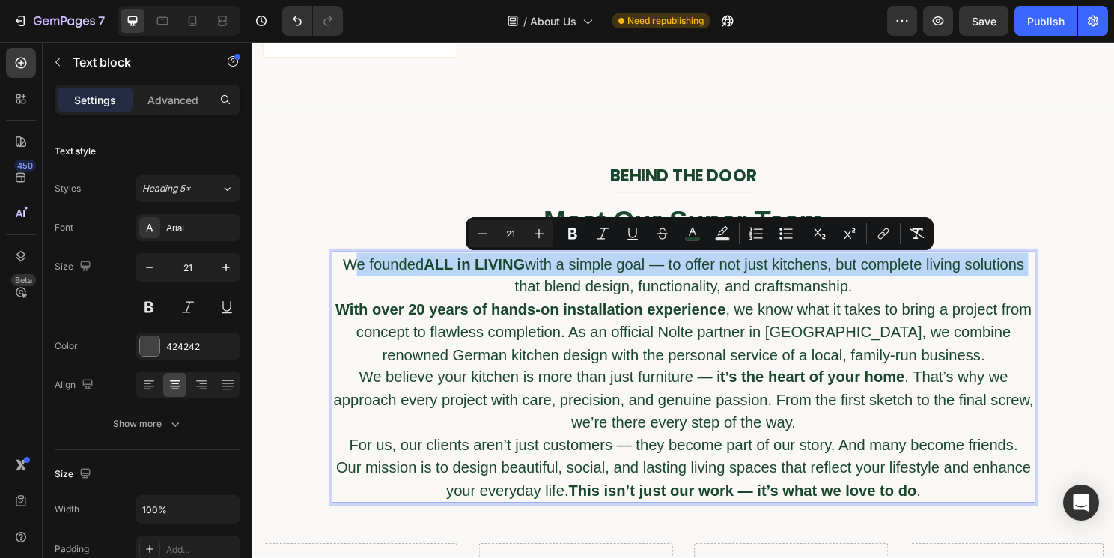
drag, startPoint x: 352, startPoint y: 274, endPoint x: 406, endPoint y: 294, distance: 57.3
click at [406, 294] on p "We founded ALL in LIVING with a simple goal — to offer not just kitchens, but c…" at bounding box center [701, 285] width 731 height 47
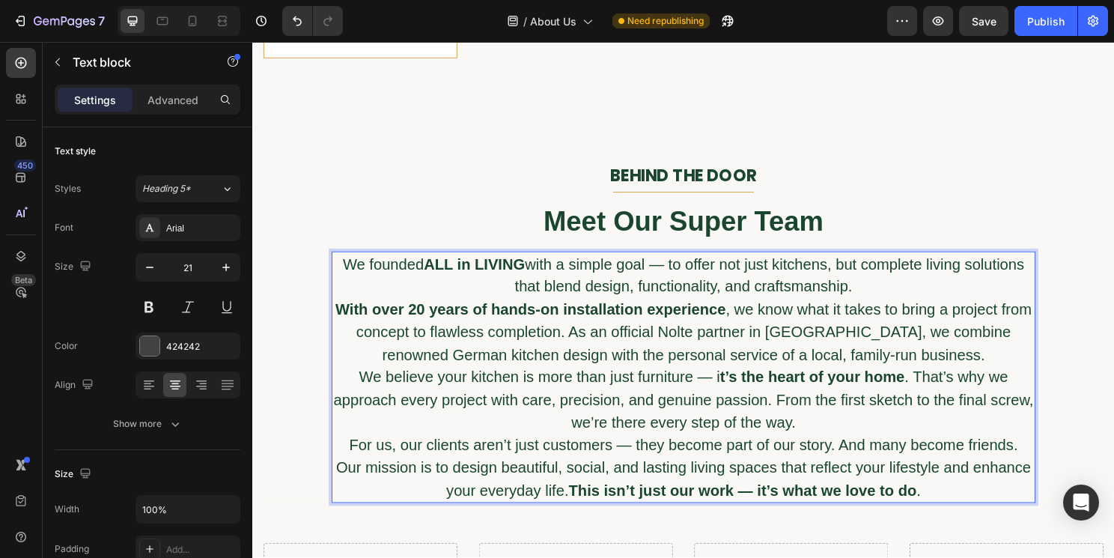
click at [347, 273] on span "We founded ALL in LIVING with a simple goal — to offer not just kitchens, but c…" at bounding box center [702, 285] width 711 height 41
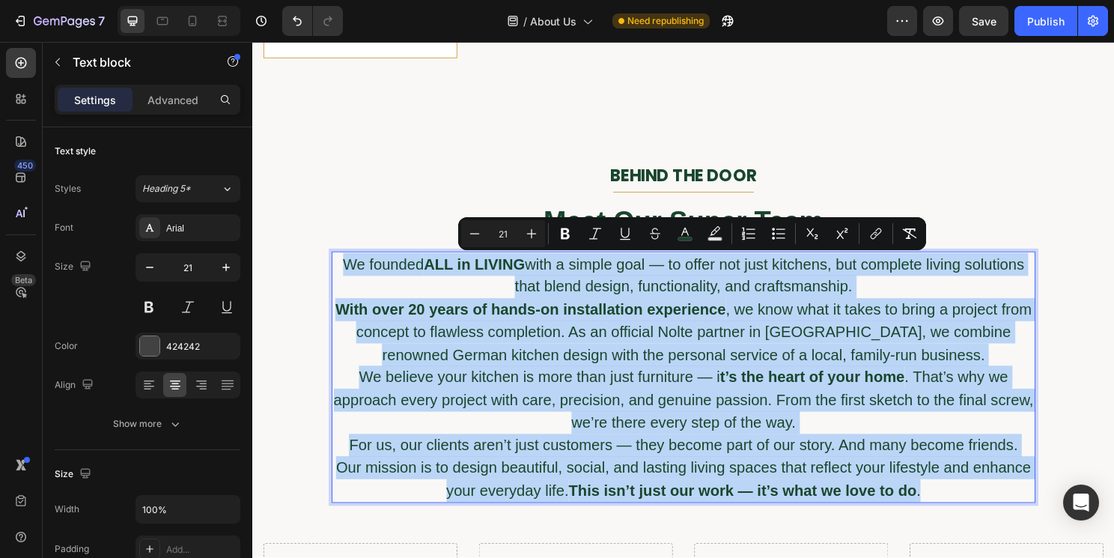
drag, startPoint x: 345, startPoint y: 273, endPoint x: 989, endPoint y: 520, distance: 689.6
click at [989, 520] on div "We founded ALL in LIVING with a simple goal — to offer not just kitchens, but c…" at bounding box center [702, 392] width 734 height 263
copy div "We founded ALL in LIVING with a simple goal — to offer not just kitchens, but c…"
click at [413, 339] on span "With over 20 years of hands-on installation experience , we know what it takes …" at bounding box center [702, 344] width 727 height 64
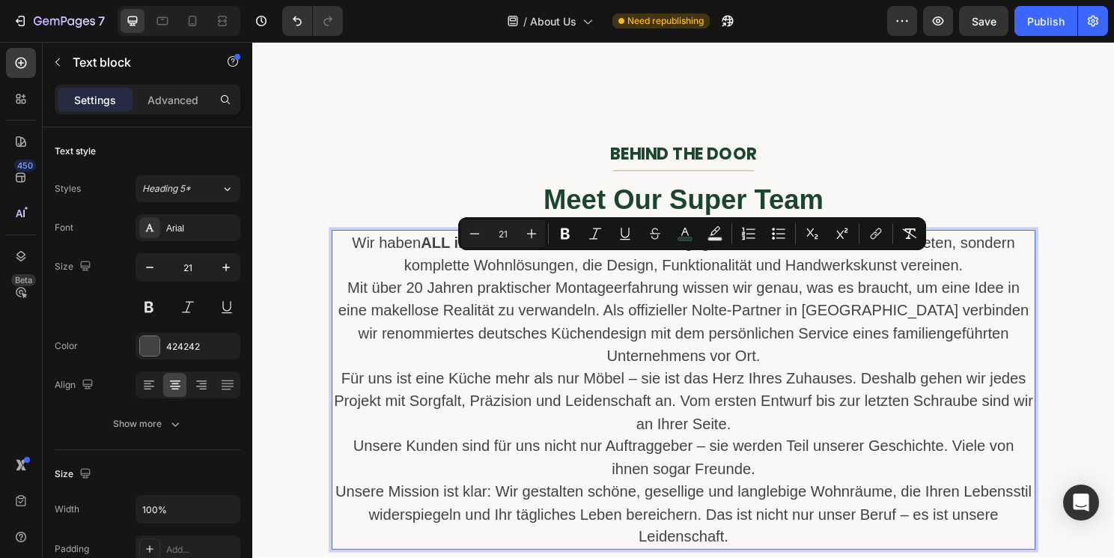
scroll to position [923, 0]
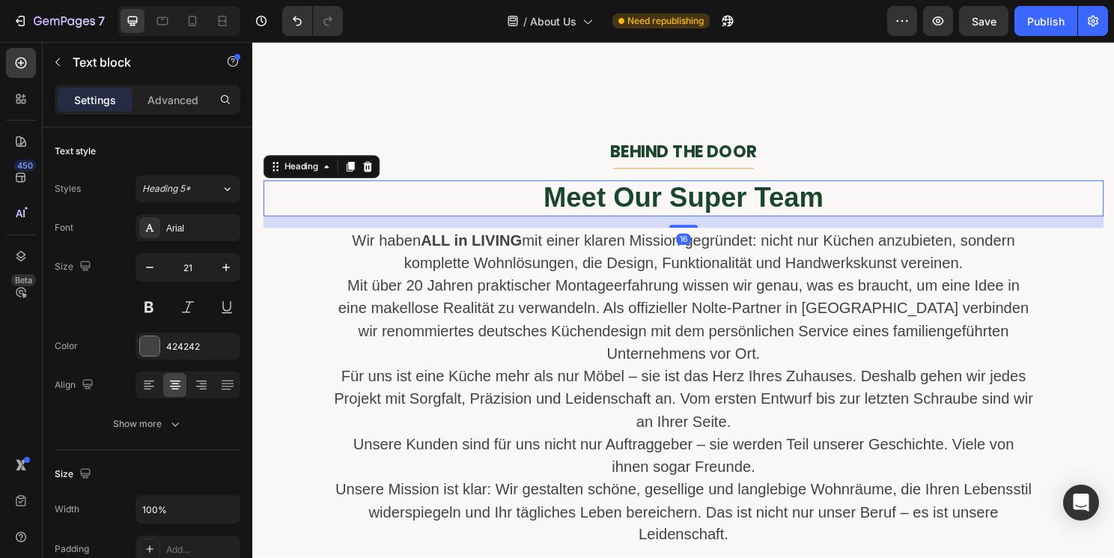
click at [640, 206] on span "Meet Our Super Team" at bounding box center [702, 204] width 292 height 31
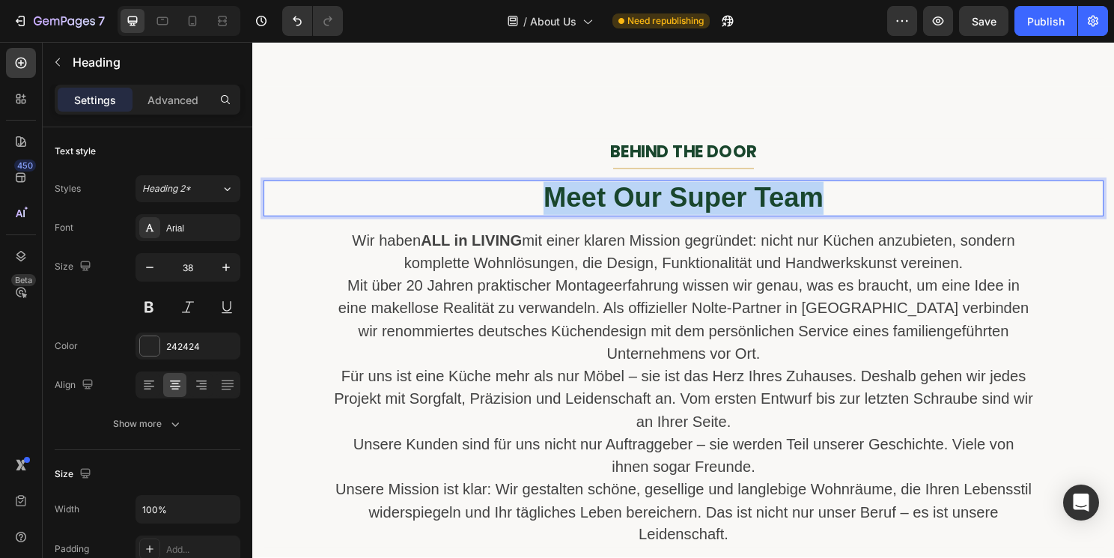
click at [640, 206] on span "Meet Our Super Team" at bounding box center [702, 204] width 292 height 31
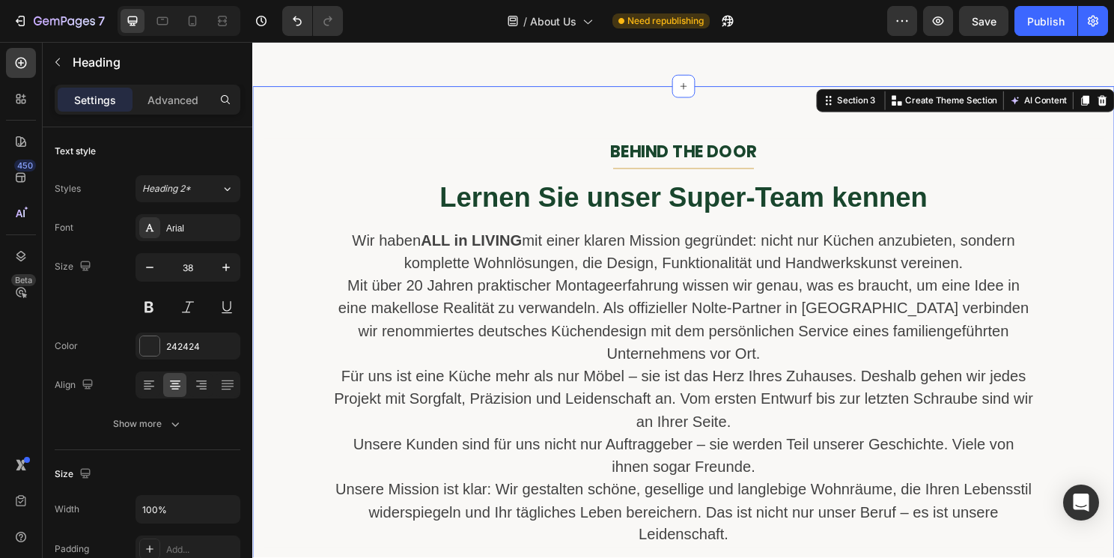
click at [428, 95] on div "BEHIND THE DOOR Text block Title Line ⁠⁠⁠⁠⁠⁠⁠ Lernen Sie unser Super-Team kenne…" at bounding box center [701, 399] width 899 height 622
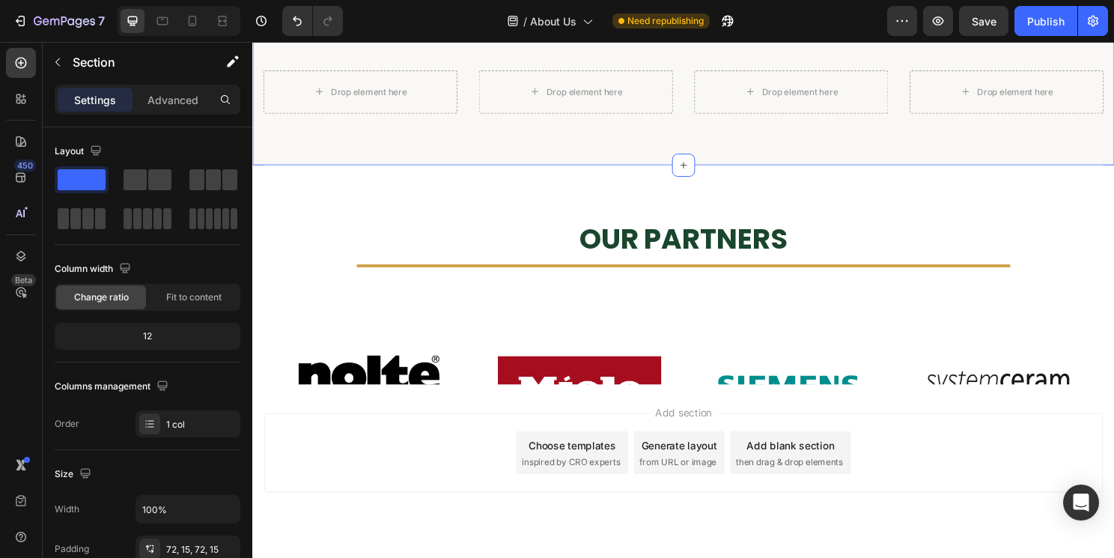
scroll to position [1498, 0]
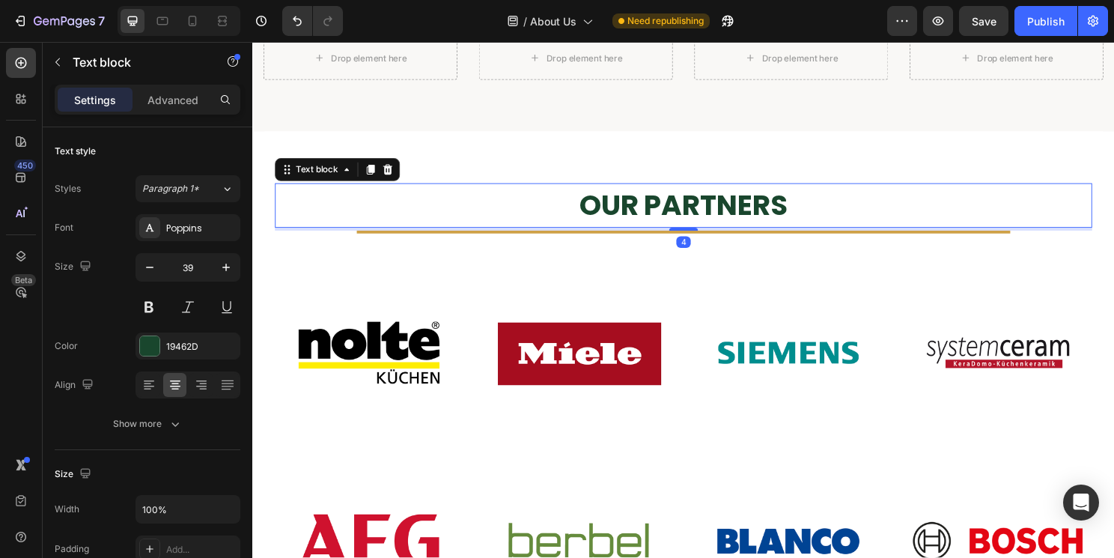
click at [666, 203] on p "OUR PARTNERS" at bounding box center [701, 213] width 849 height 44
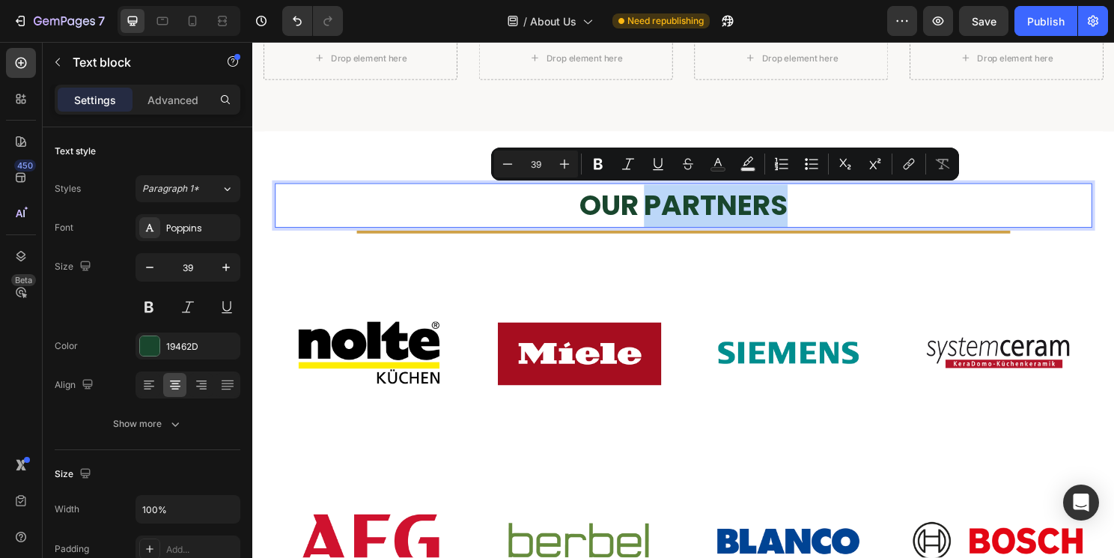
click at [666, 203] on p "OUR PARTNERS" at bounding box center [701, 213] width 849 height 44
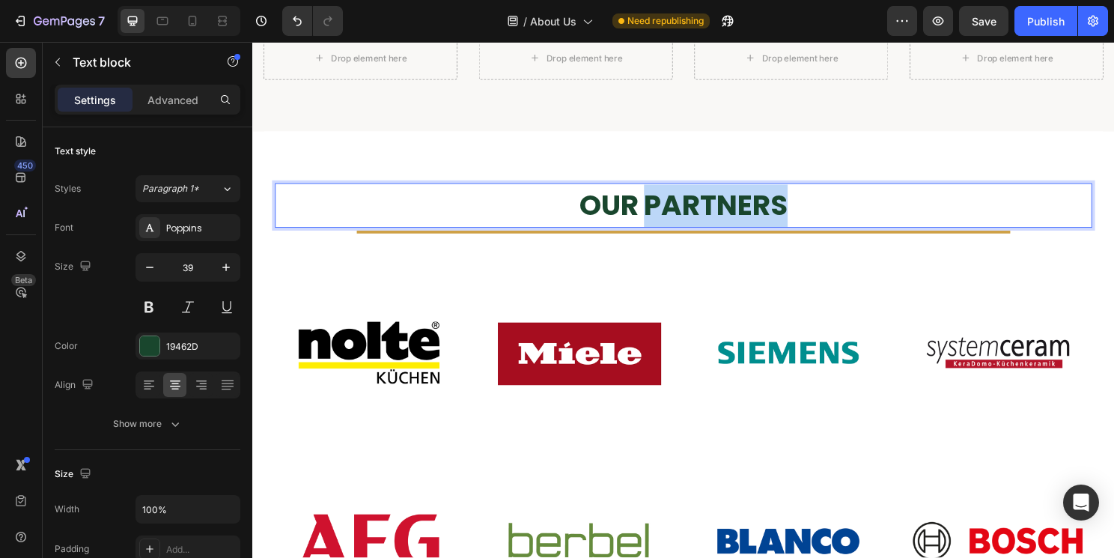
click at [666, 203] on p "OUR PARTNERS" at bounding box center [701, 213] width 849 height 44
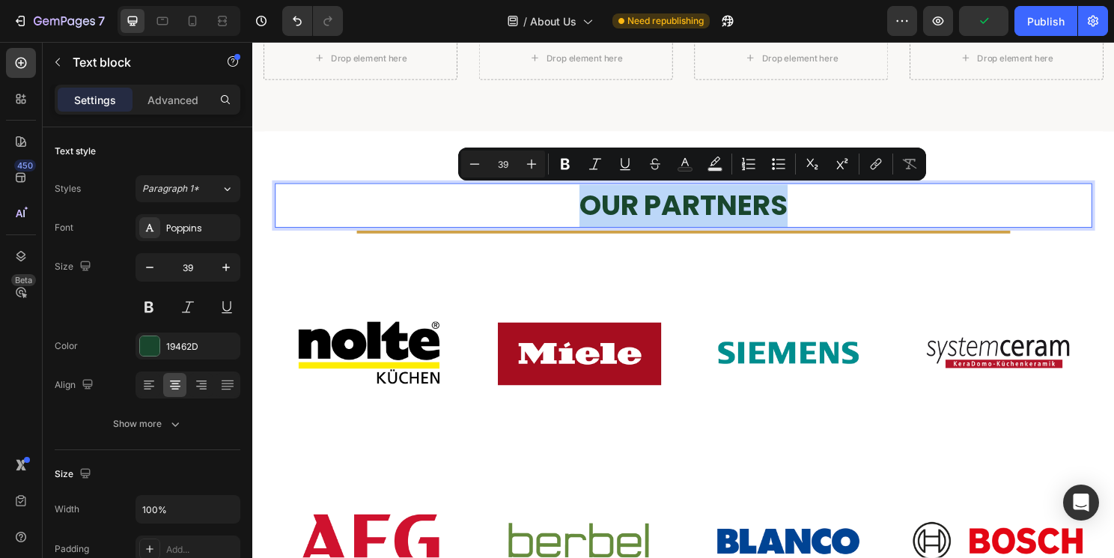
copy p "OUR PARTNERS"
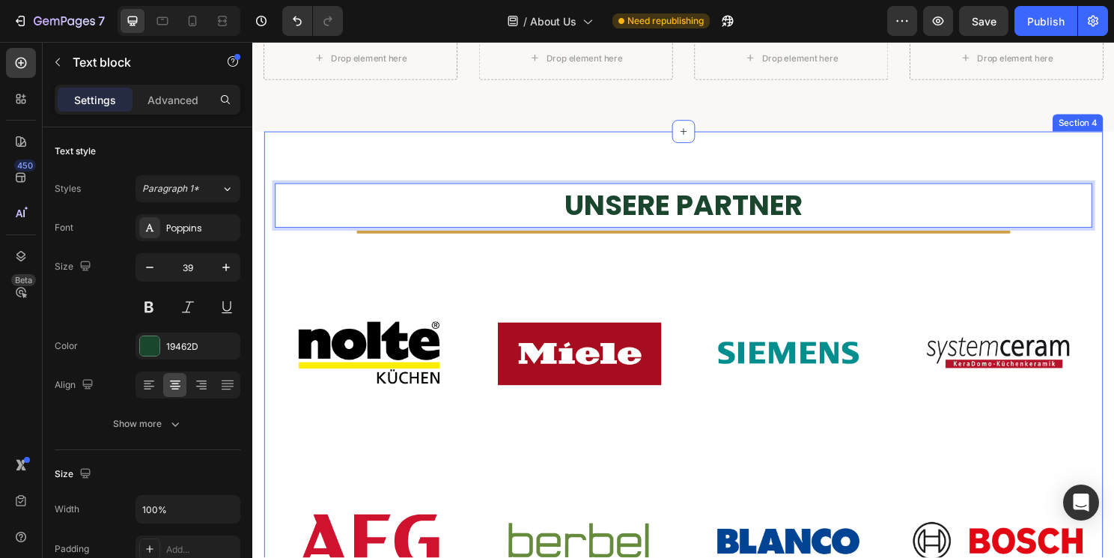
click at [536, 141] on div "UNSERE PARTNER Text block 4 Title Line Row Image Image Image Image Image Image …" at bounding box center [701, 545] width 875 height 818
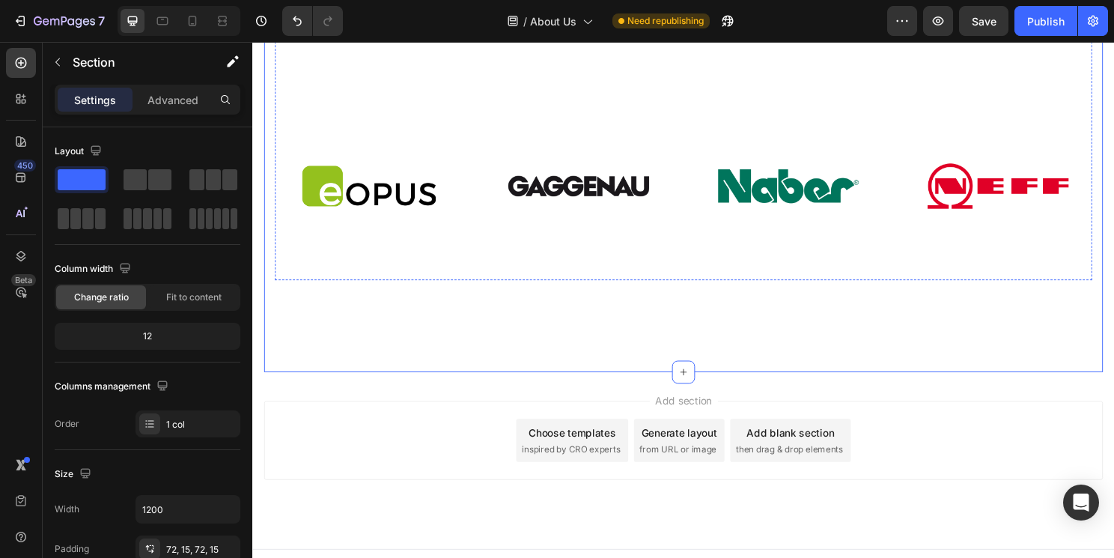
scroll to position [2087, 0]
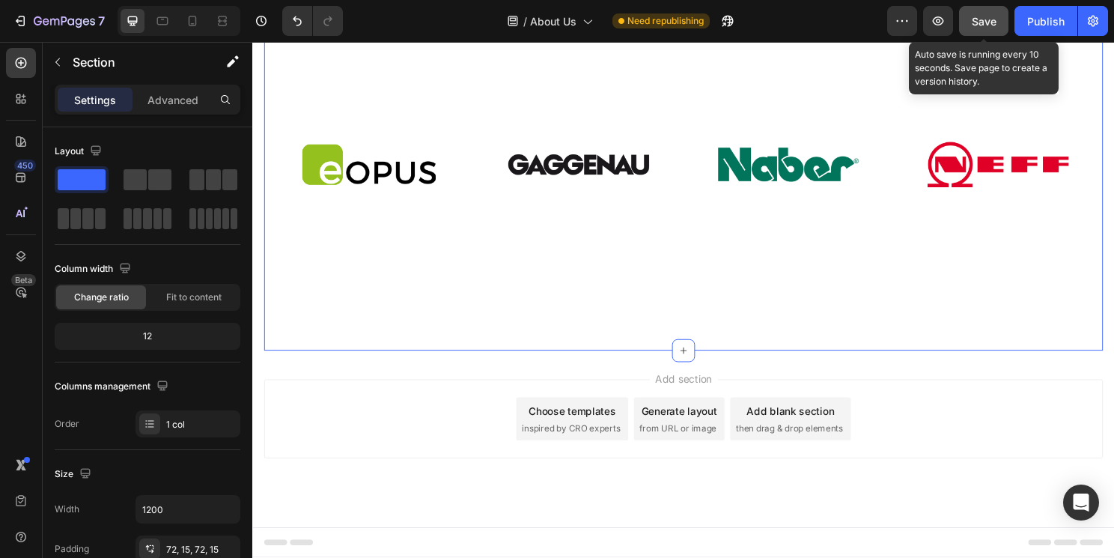
click at [977, 25] on span "Save" at bounding box center [984, 21] width 25 height 13
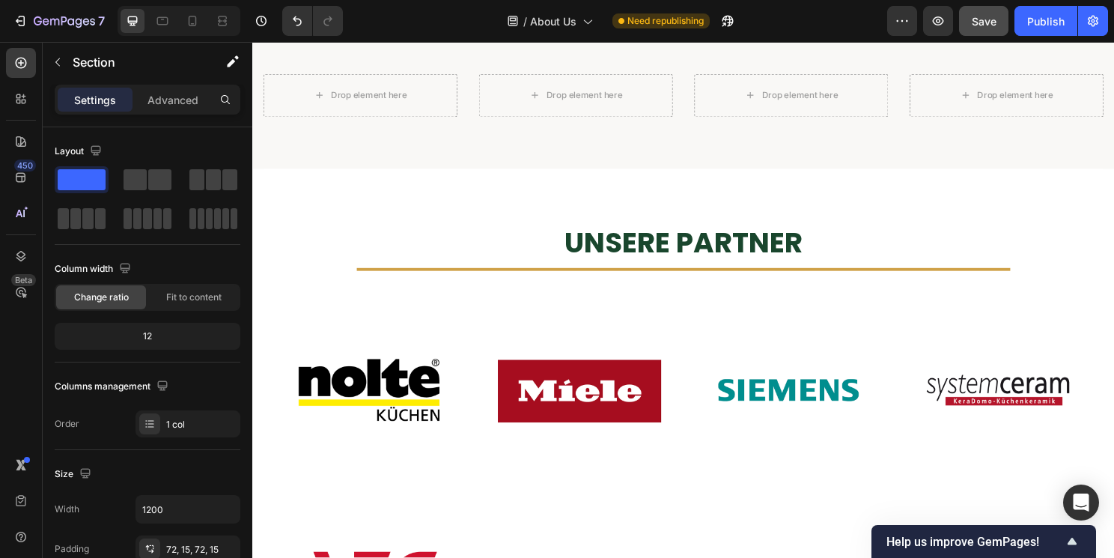
scroll to position [1464, 0]
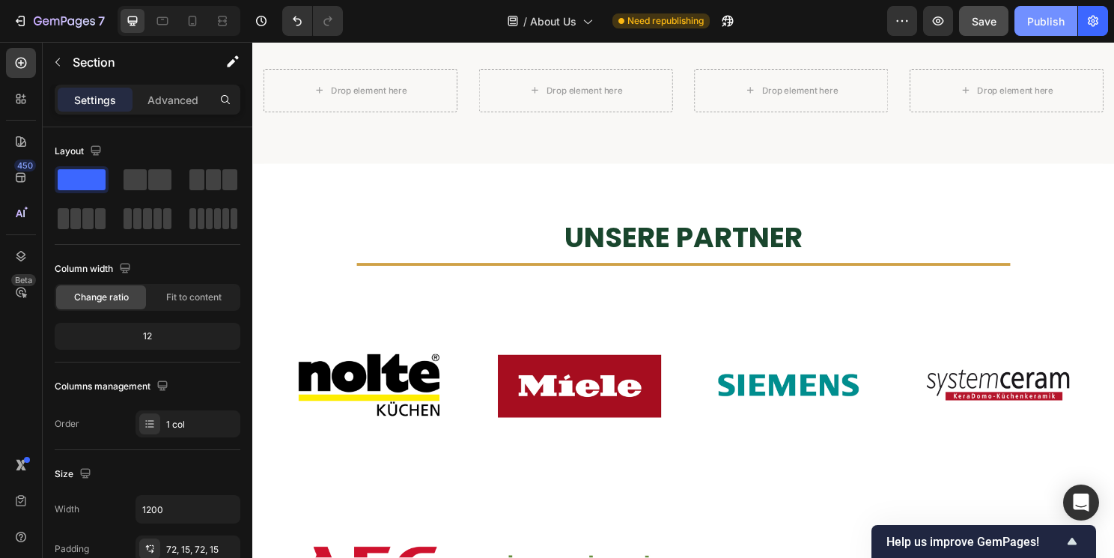
click at [1037, 22] on div "Publish" at bounding box center [1046, 21] width 37 height 16
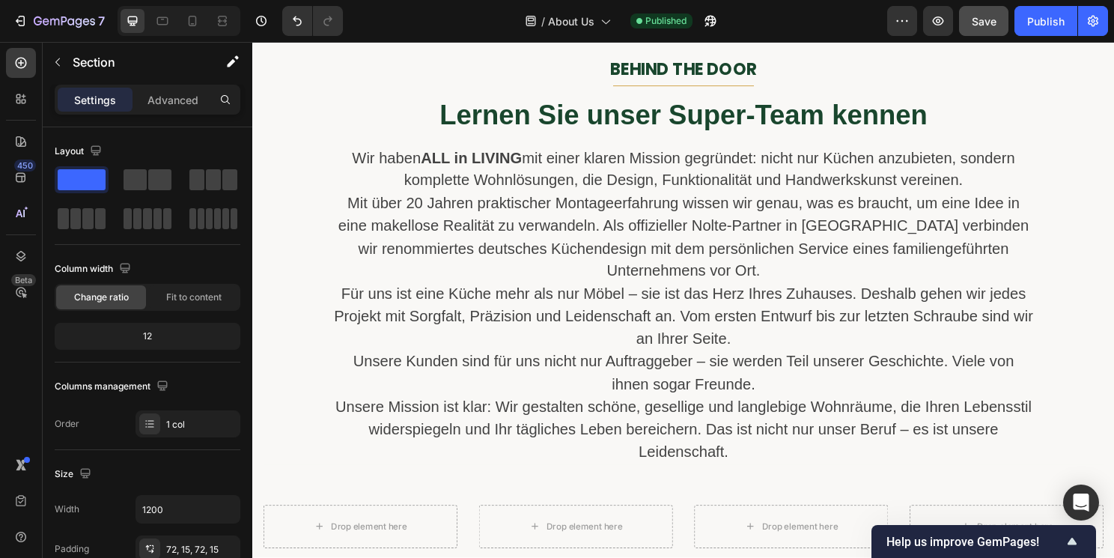
scroll to position [996, 0]
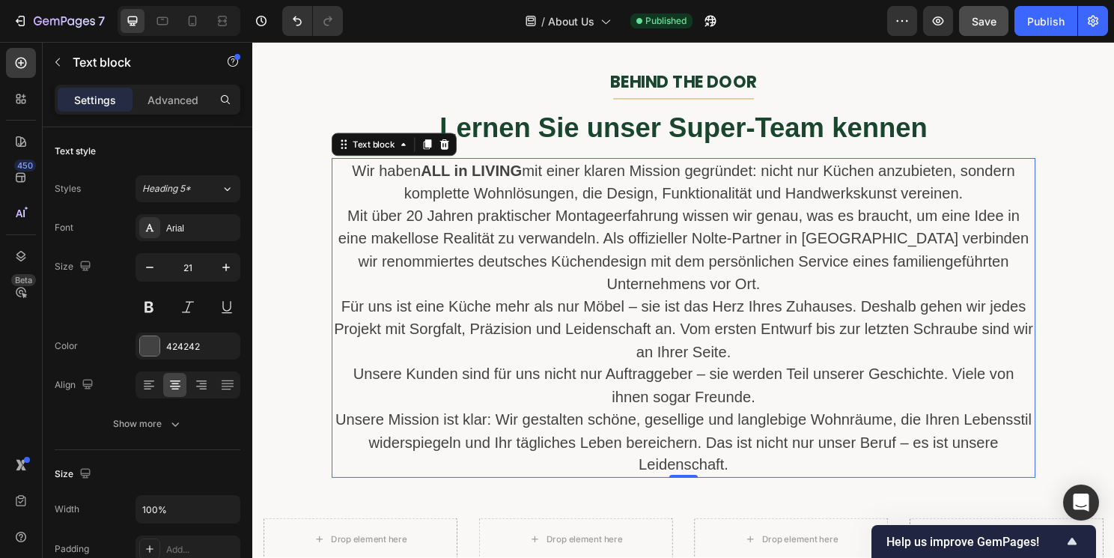
click at [613, 263] on p "Mit über 20 Jahren praktischer Montageerfahrung wissen wir genau, was es brauch…" at bounding box center [701, 259] width 731 height 94
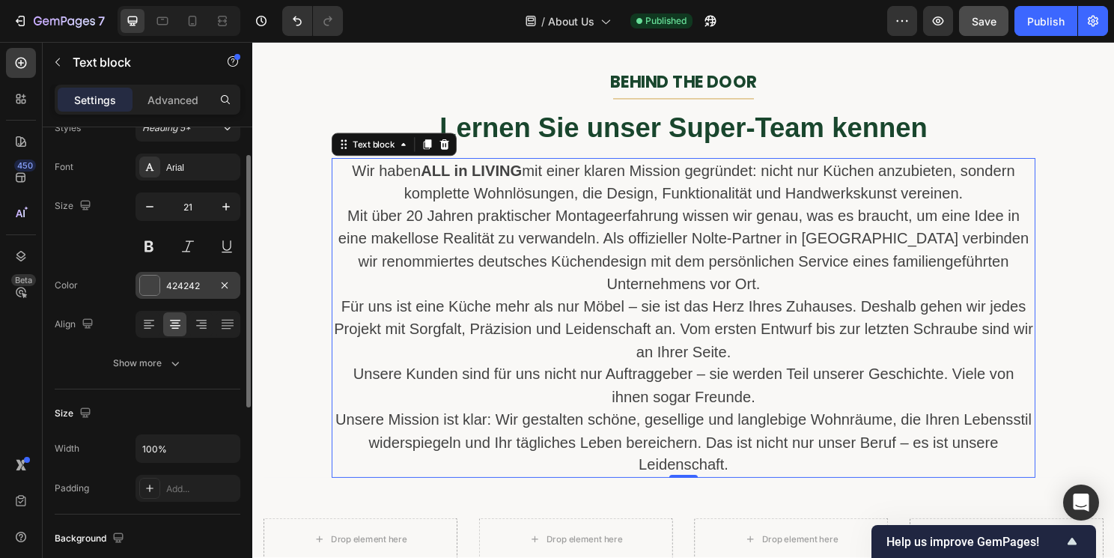
scroll to position [55, 0]
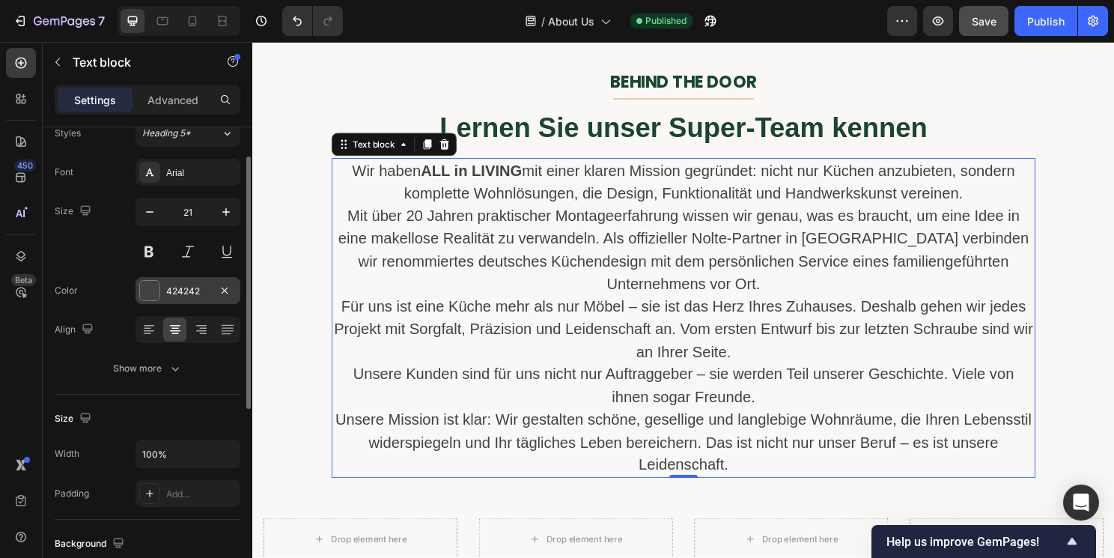
click at [194, 292] on div "424242" at bounding box center [187, 291] width 43 height 13
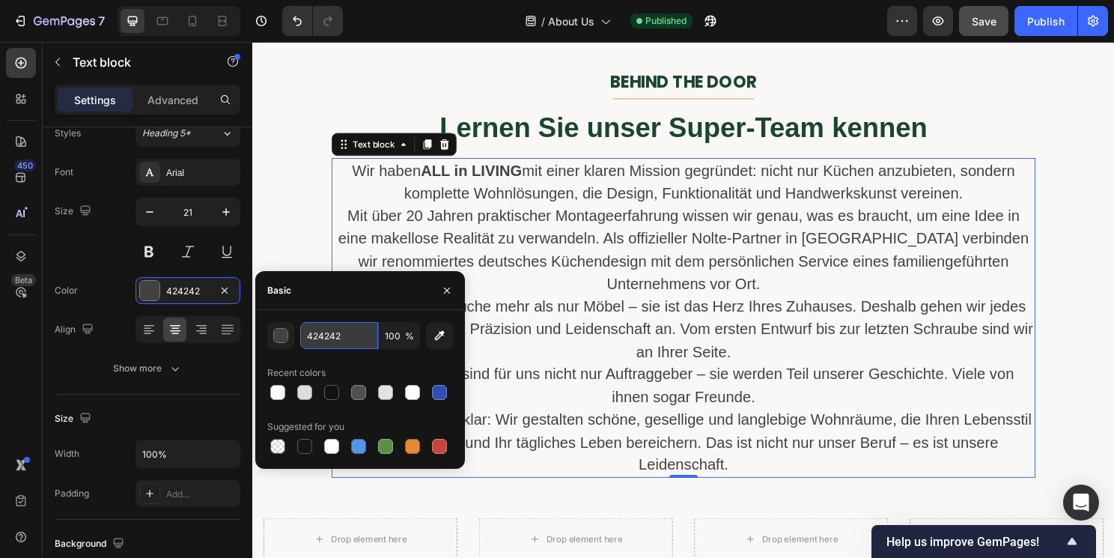
click at [328, 336] on input "424242" at bounding box center [339, 335] width 78 height 27
paste input "19462D"
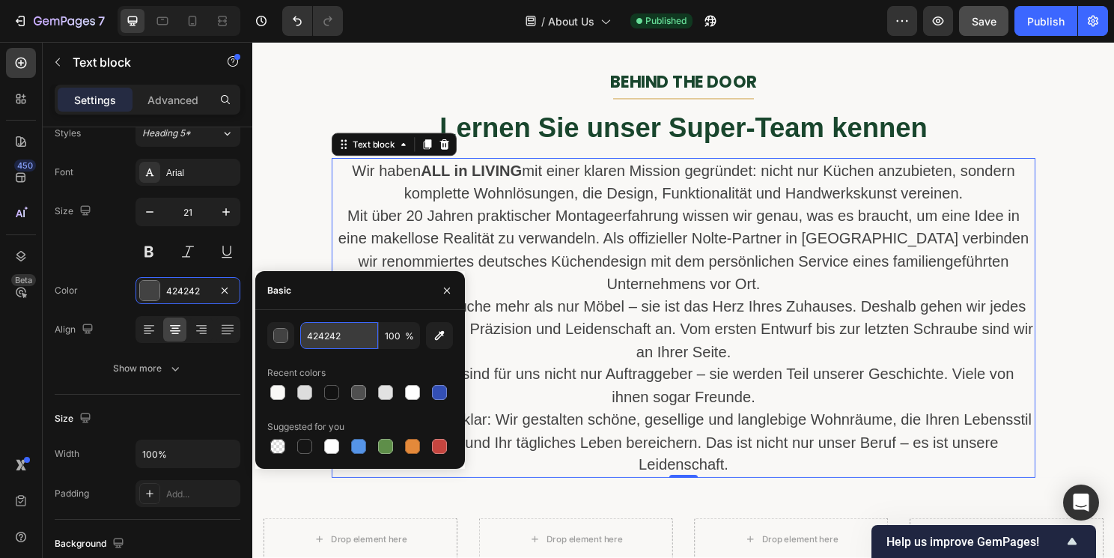
type input "19462D"
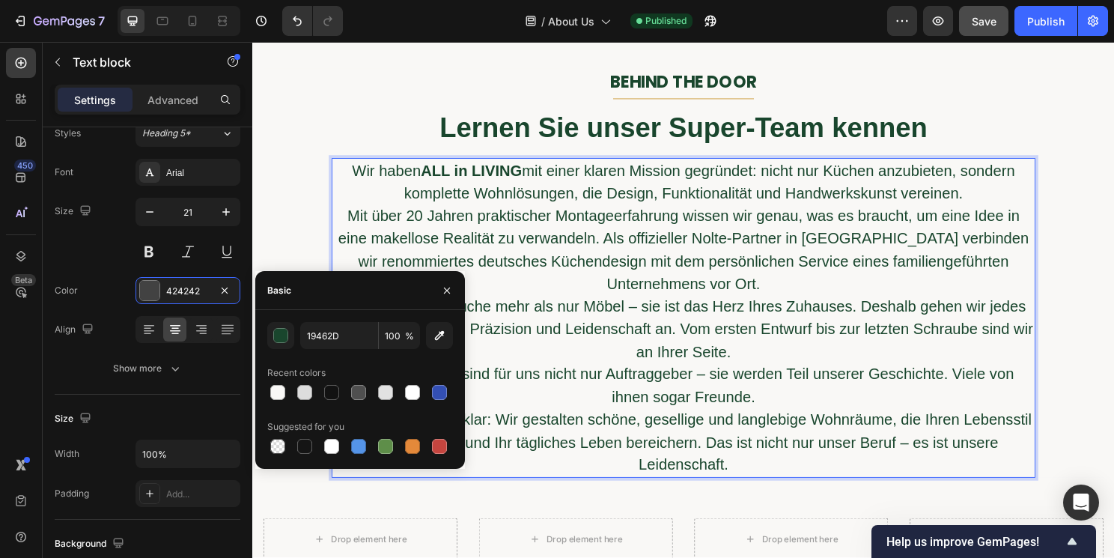
click at [523, 369] on p "Für uns ist eine Küche mehr als nur Möbel – sie ist das Herz Ihres Zuhauses. De…" at bounding box center [701, 341] width 731 height 71
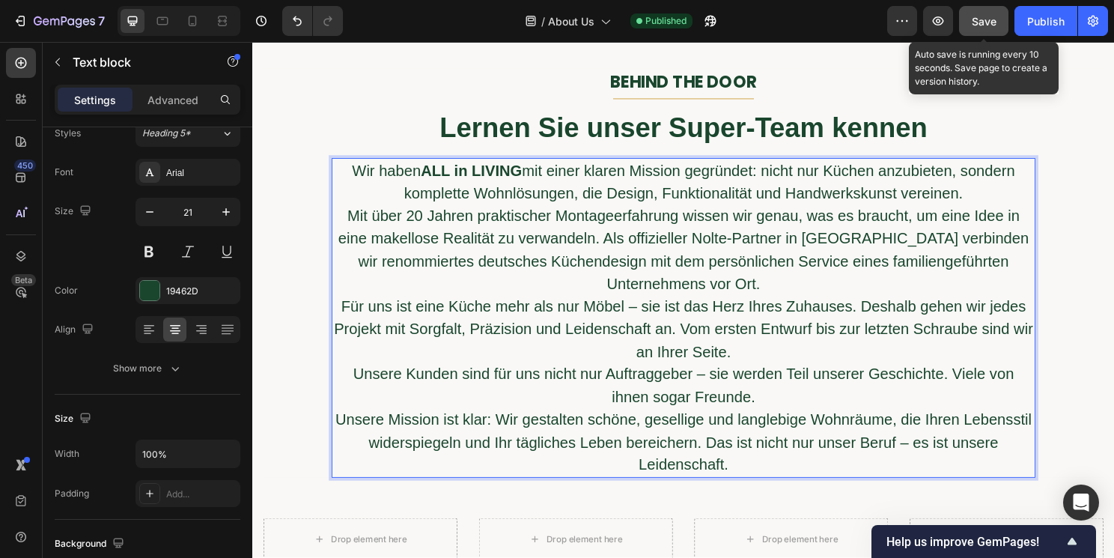
click at [984, 25] on span "Save" at bounding box center [984, 21] width 25 height 13
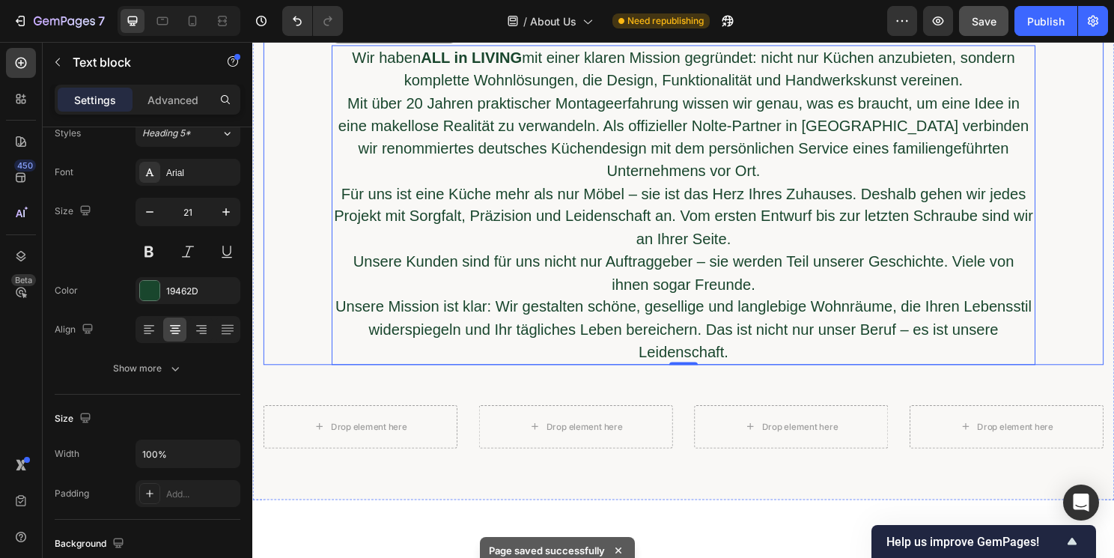
scroll to position [1114, 0]
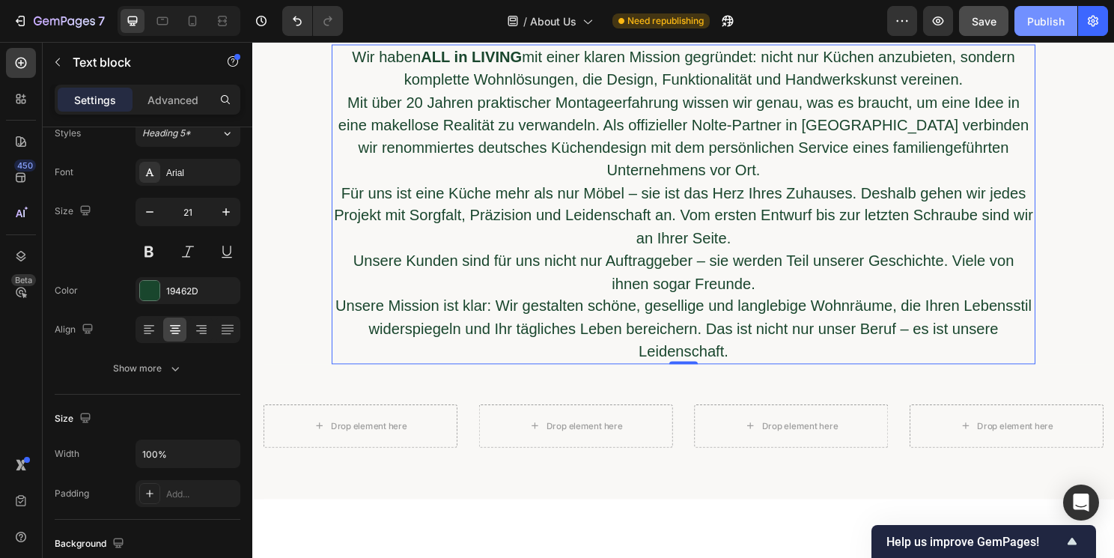
click at [1043, 24] on div "Publish" at bounding box center [1046, 21] width 37 height 16
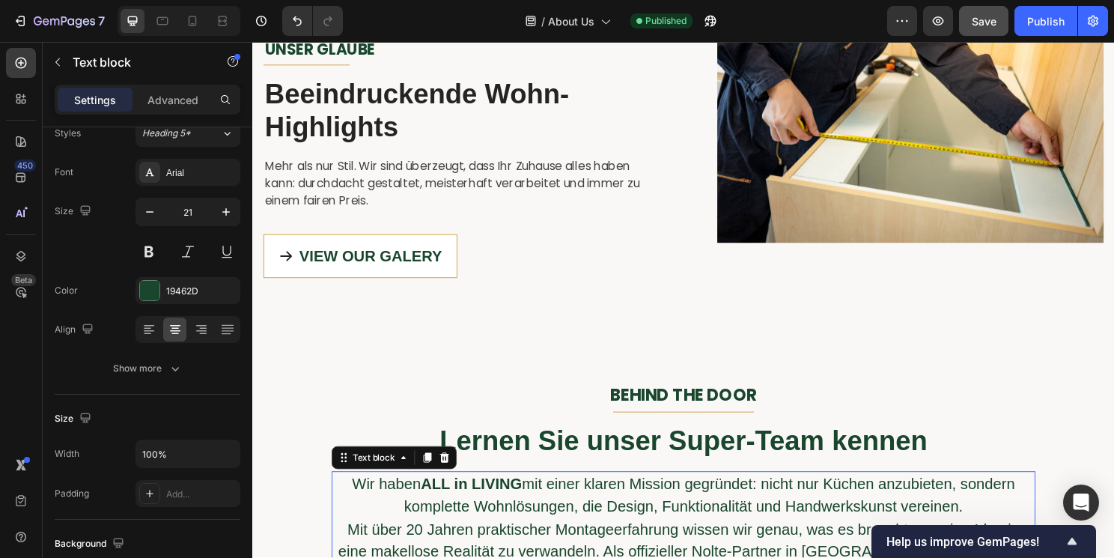
scroll to position [667, 0]
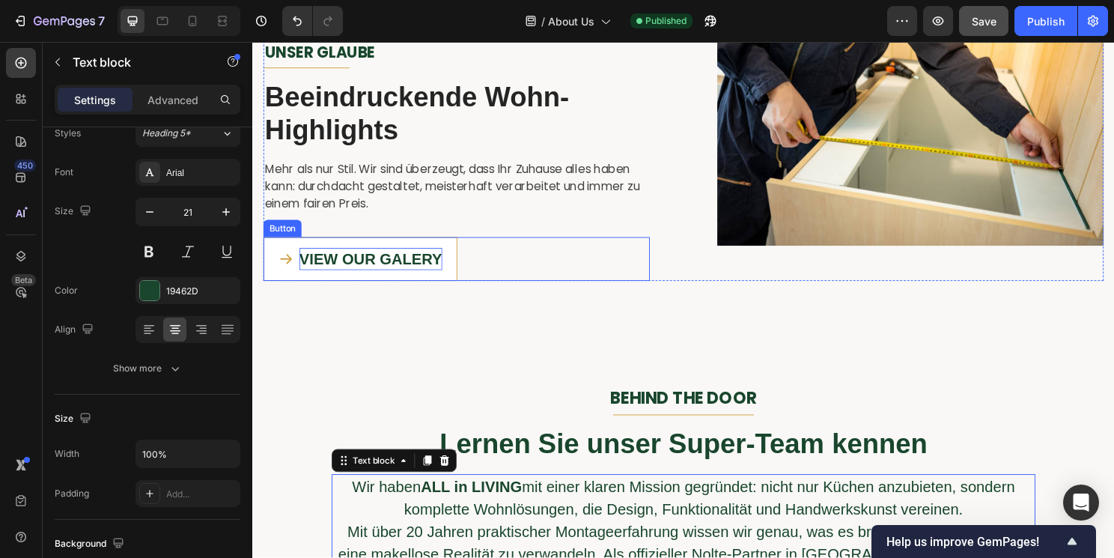
click at [365, 262] on span "VIEW OUR GALERY" at bounding box center [375, 268] width 149 height 17
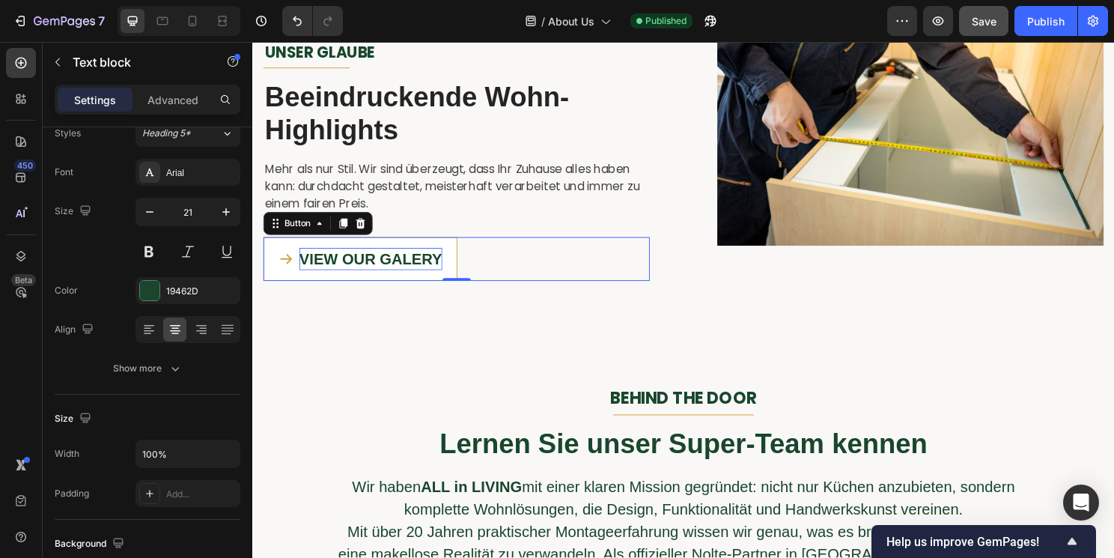
scroll to position [0, 0]
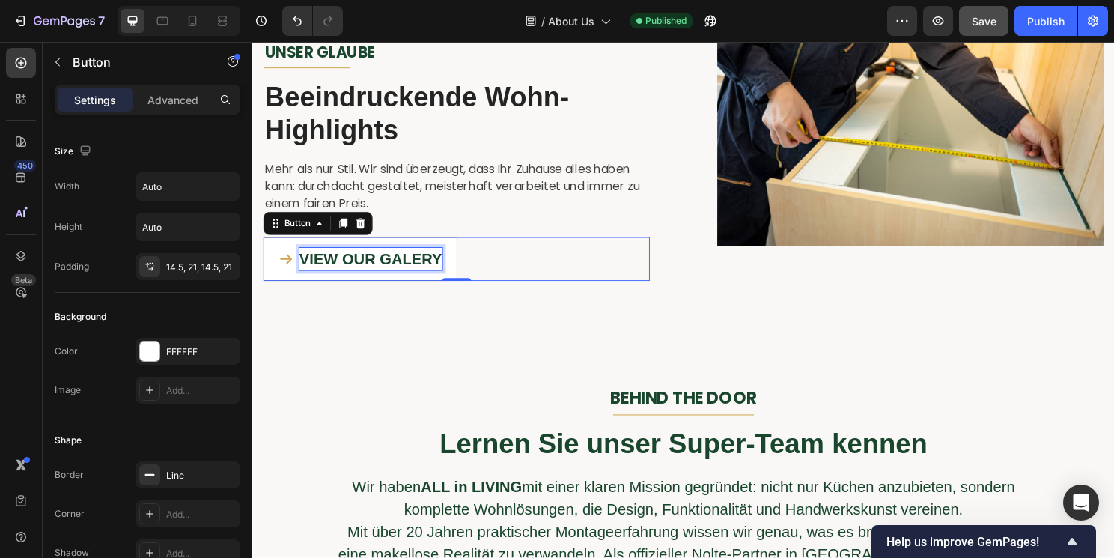
click at [365, 267] on span "VIEW OUR GALERY" at bounding box center [375, 268] width 149 height 17
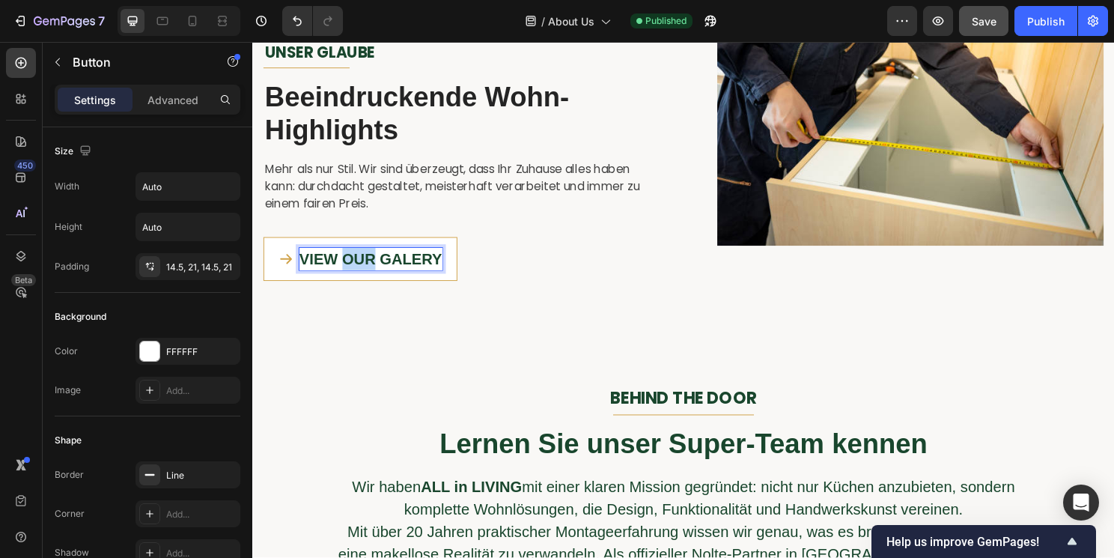
click at [365, 267] on span "VIEW OUR GALERY" at bounding box center [375, 268] width 149 height 17
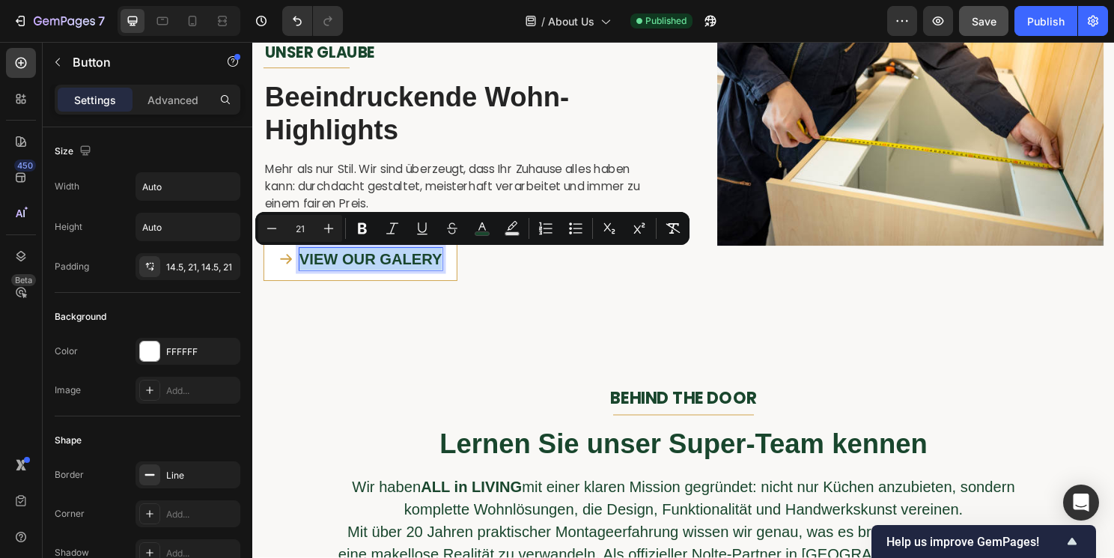
copy span "VIEW OUR GALERY"
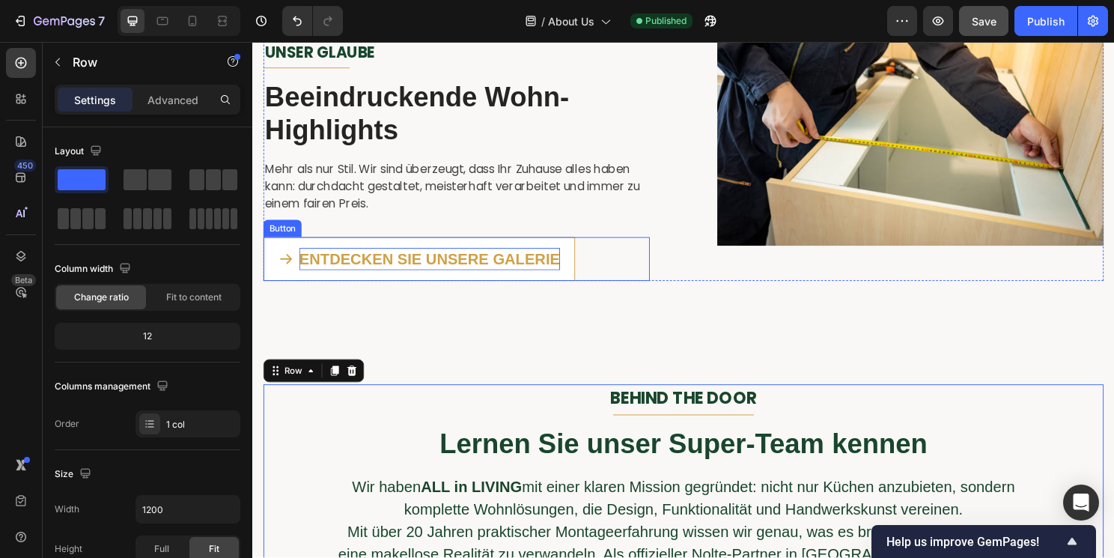
click at [434, 271] on p "ENTDECKEN SIE UNSERE GALERIE" at bounding box center [437, 269] width 272 height 24
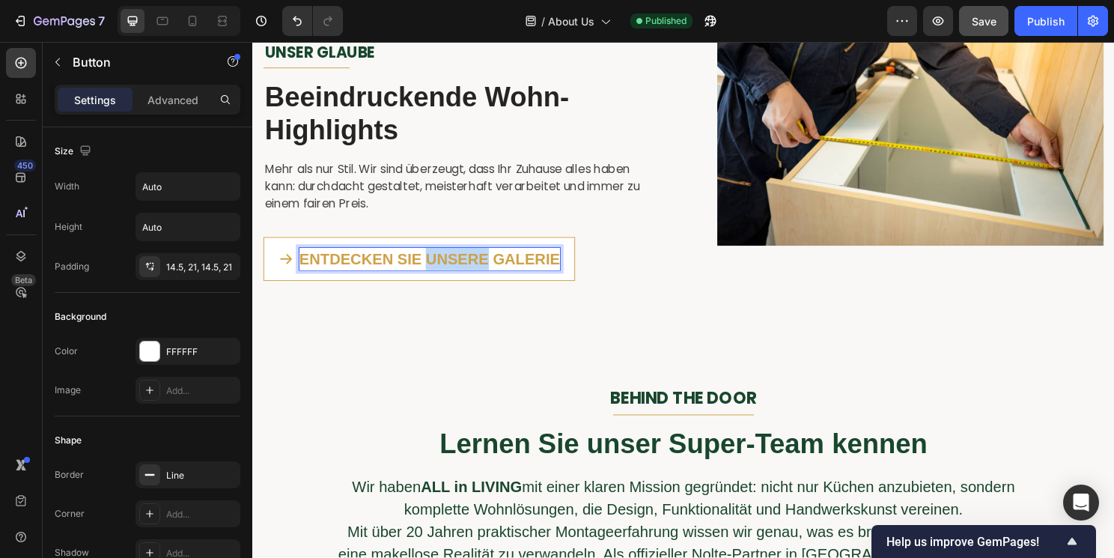
click at [434, 271] on p "ENTDECKEN SIE UNSERE GALERIE" at bounding box center [437, 269] width 272 height 24
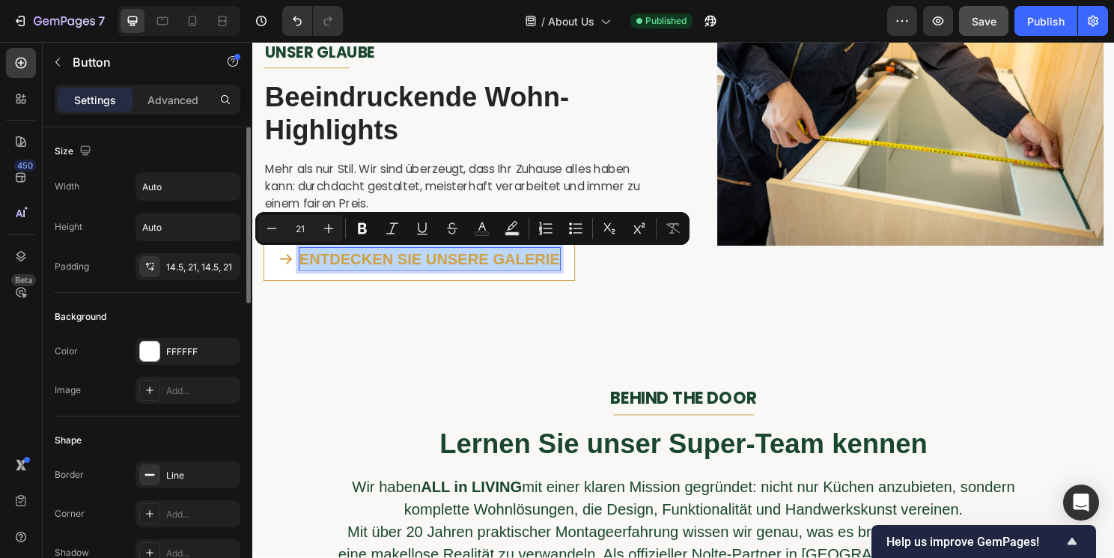
scroll to position [35, 0]
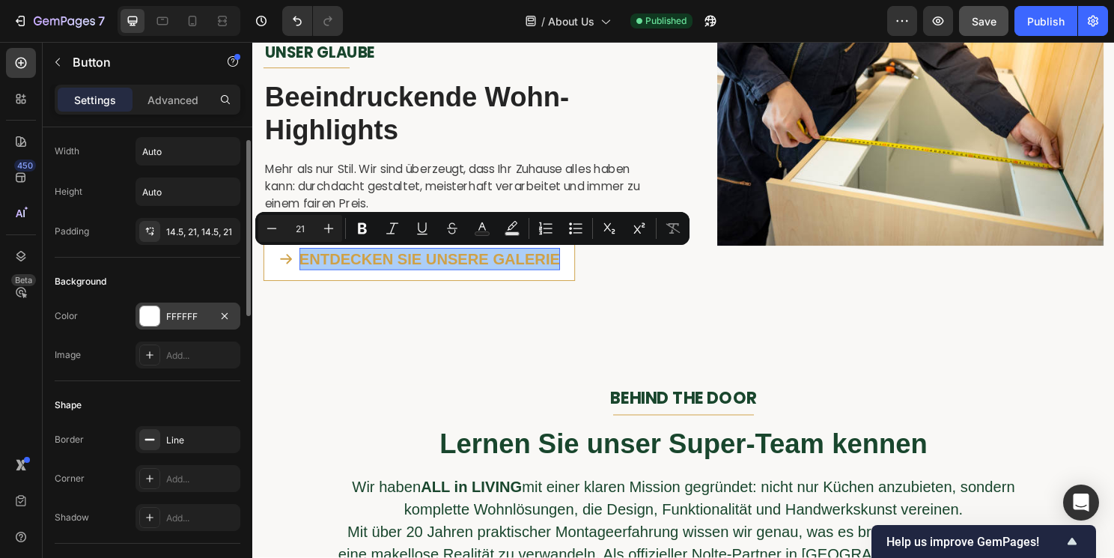
click at [201, 315] on div "FFFFFF" at bounding box center [187, 316] width 43 height 13
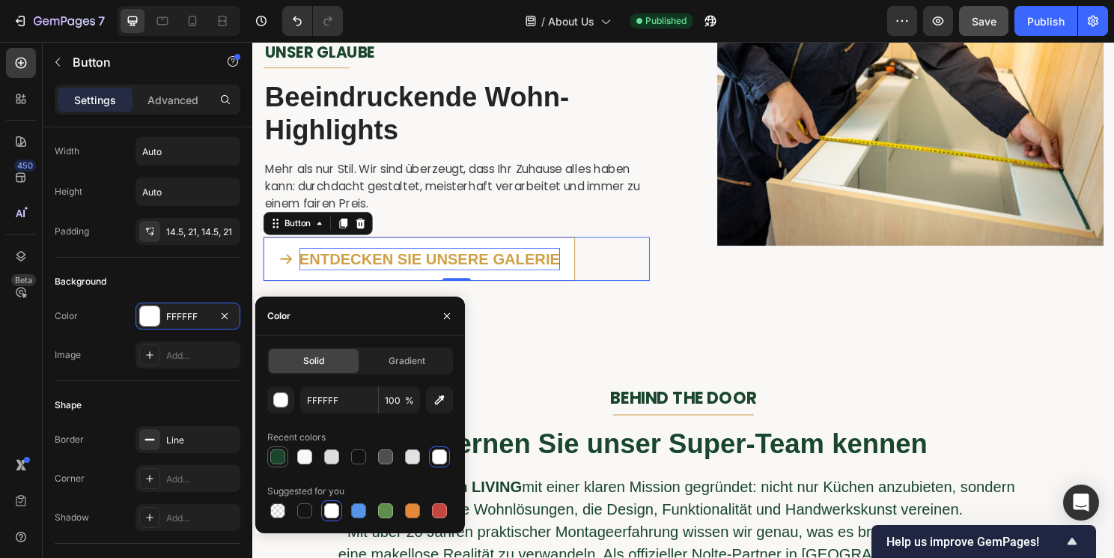
click at [280, 455] on div at bounding box center [277, 456] width 15 height 15
click at [300, 455] on div at bounding box center [304, 456] width 15 height 15
type input "F9F8F6"
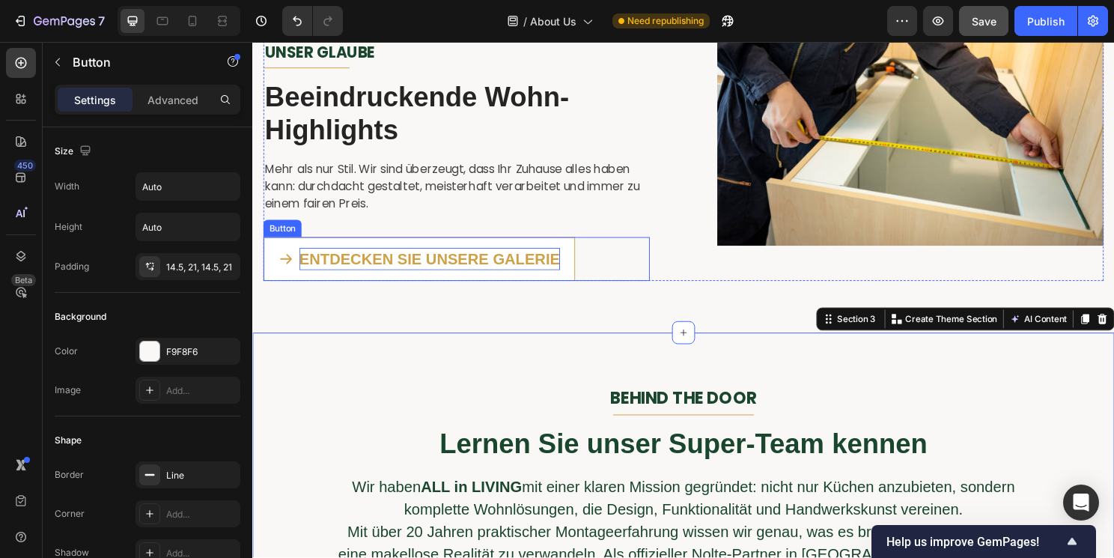
click at [383, 272] on p "ENTDECKEN SIE UNSERE GALERIE" at bounding box center [437, 269] width 272 height 24
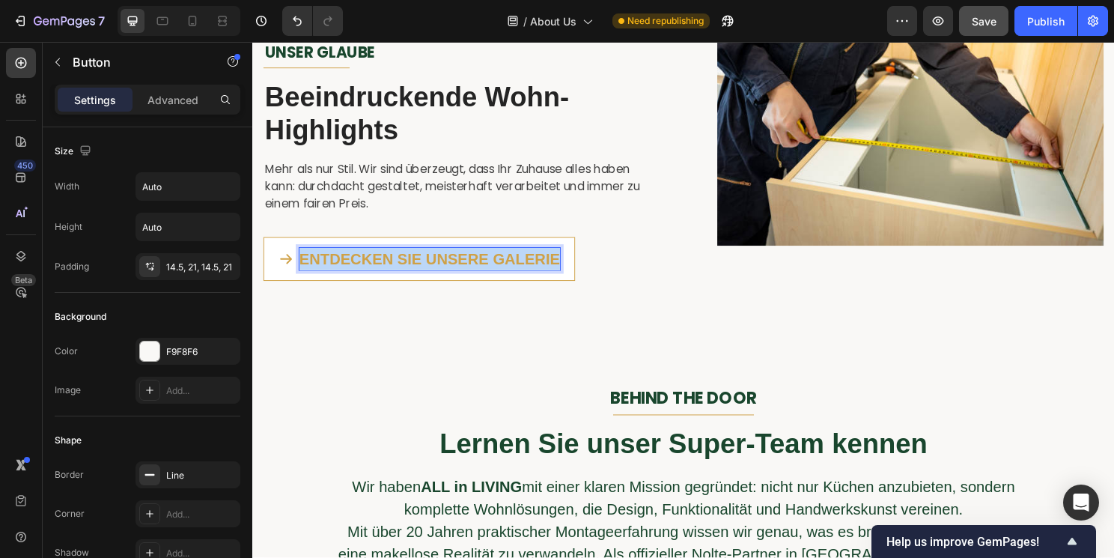
click at [383, 272] on p "ENTDECKEN SIE UNSERE GALERIE" at bounding box center [437, 269] width 272 height 24
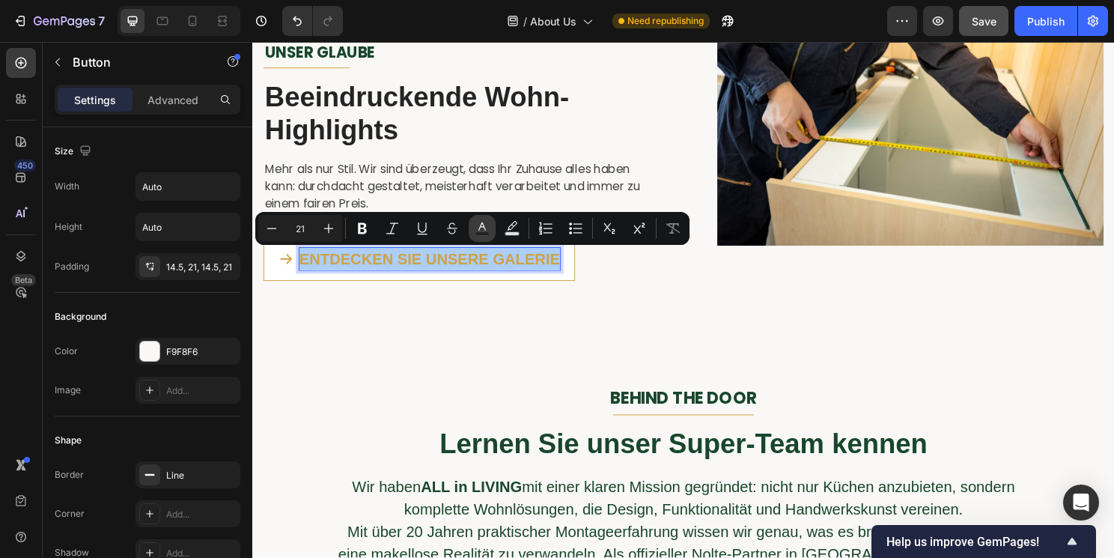
click at [488, 231] on icon "Editor contextual toolbar" at bounding box center [482, 228] width 15 height 15
type input "242424"
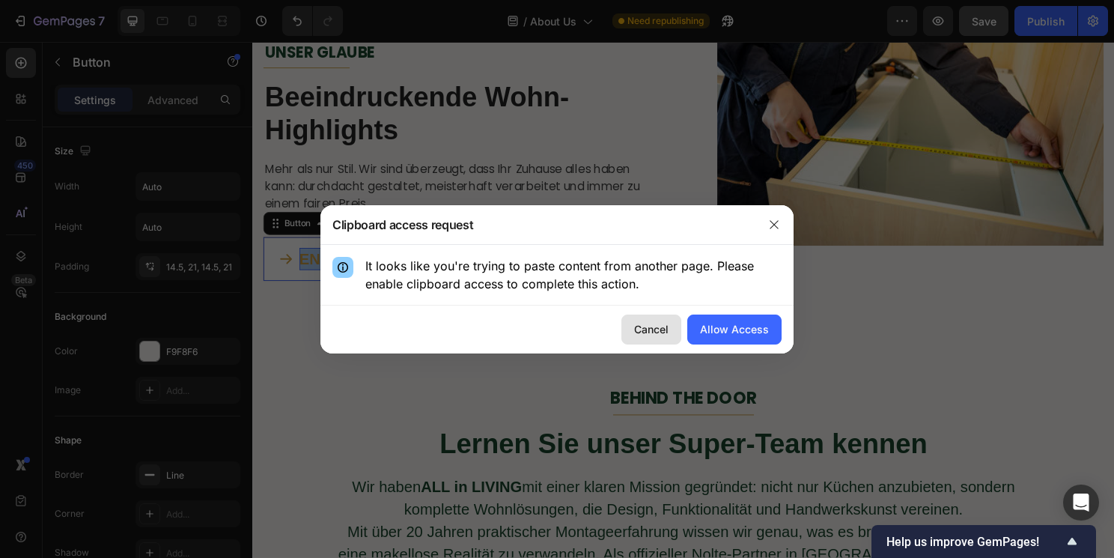
click at [637, 330] on div "Cancel" at bounding box center [651, 329] width 34 height 16
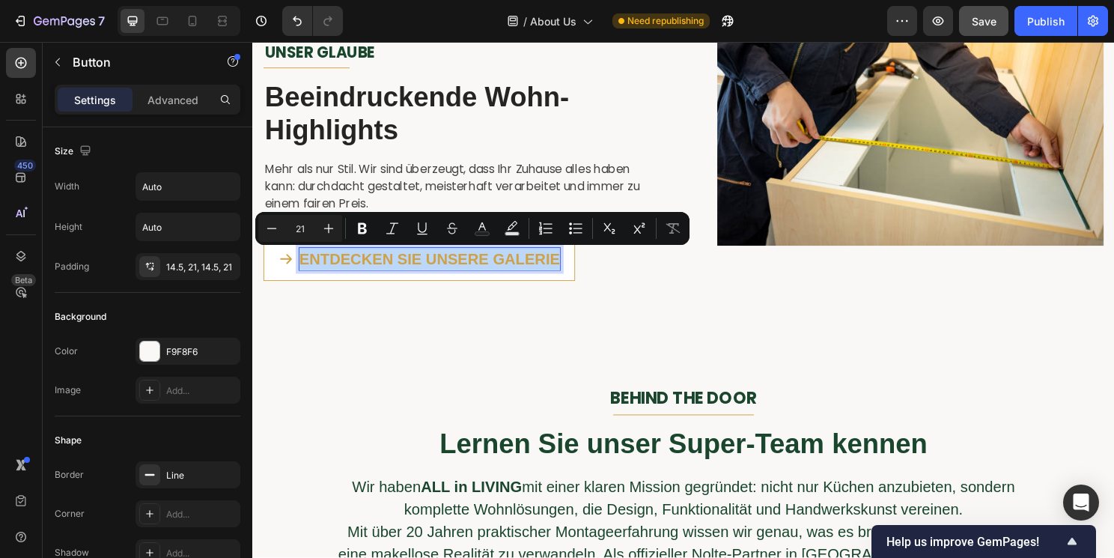
click at [442, 267] on p "ENTDECKEN SIE UNSERE GALERIE" at bounding box center [437, 269] width 272 height 24
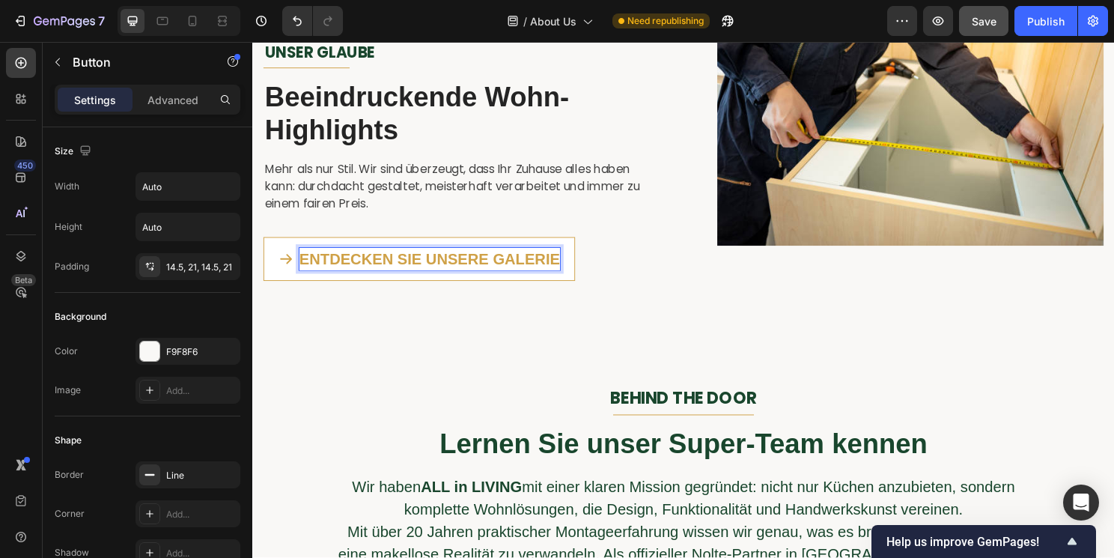
click at [566, 264] on p "ENTDECKEN SIE UNSERE GALERIE" at bounding box center [437, 269] width 272 height 24
click at [562, 267] on p "ENTDECKEN SIE UNSERE GALERIE" at bounding box center [437, 269] width 272 height 24
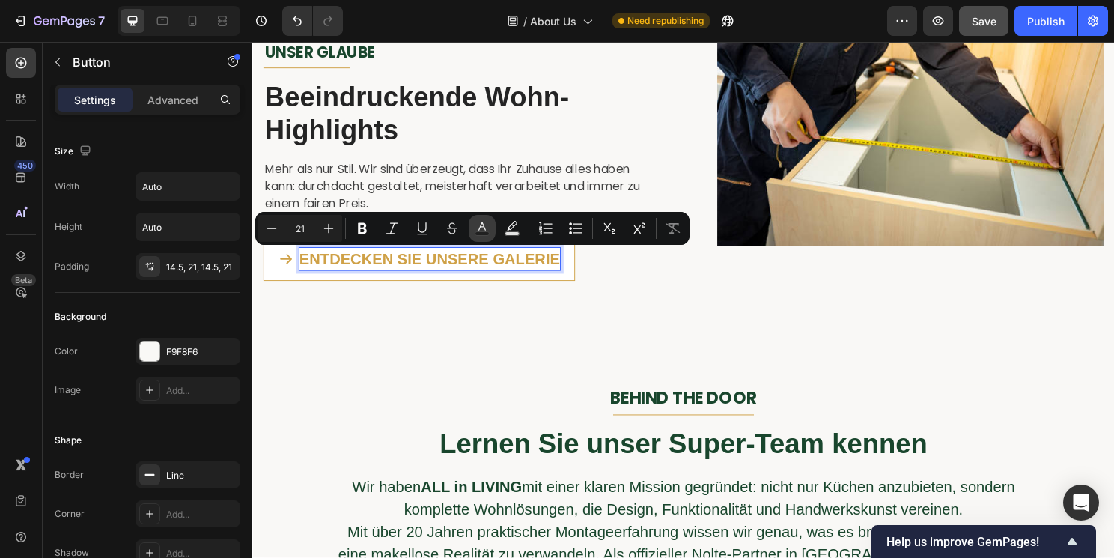
click at [484, 233] on rect "Editor contextual toolbar" at bounding box center [483, 234] width 14 height 4
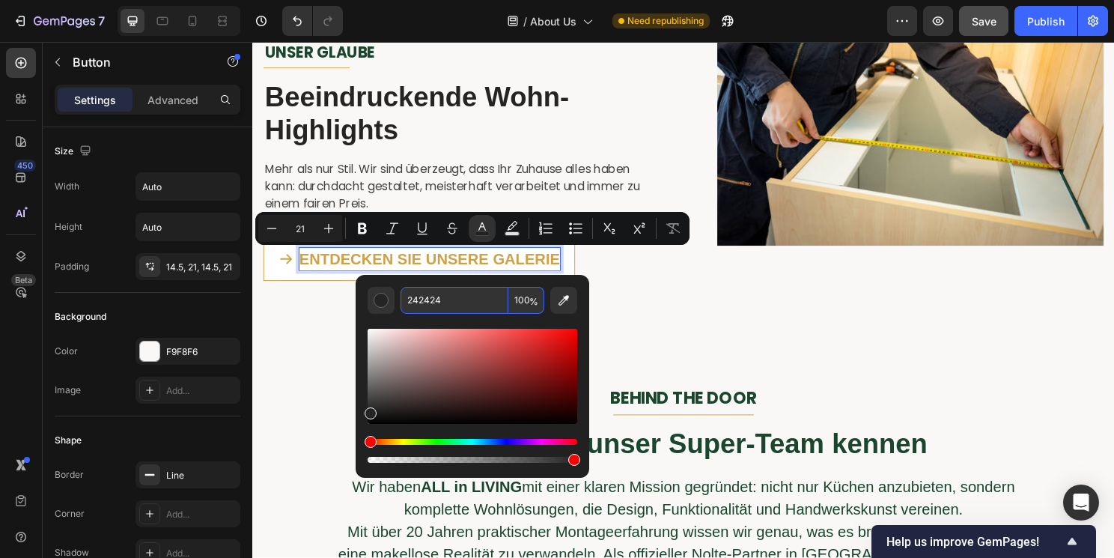
click at [453, 299] on input "242424" at bounding box center [455, 300] width 108 height 27
paste input "19462D"
type input "19462D"
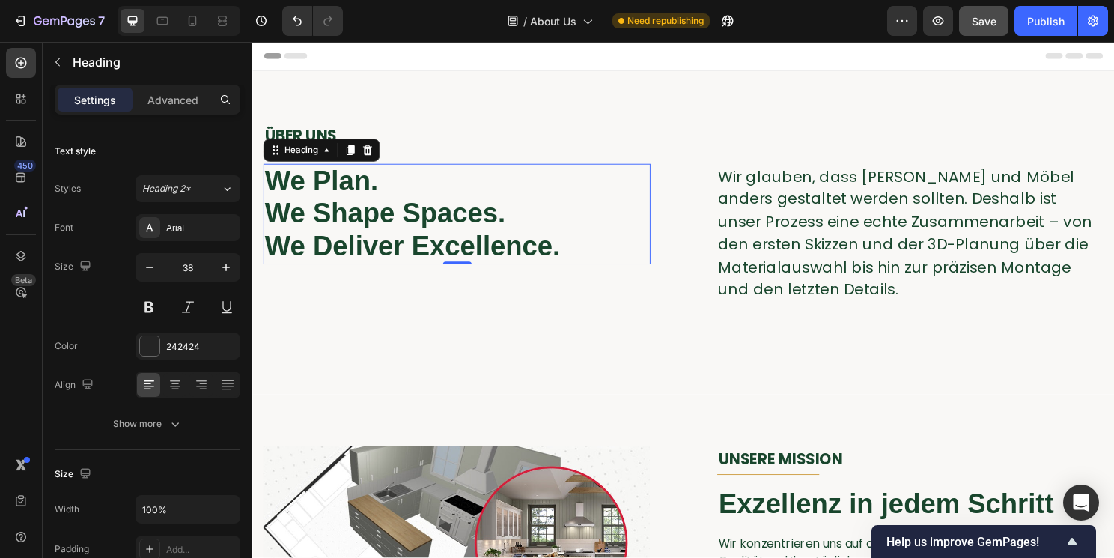
click at [374, 244] on span "We Deliver Excellence." at bounding box center [419, 255] width 308 height 31
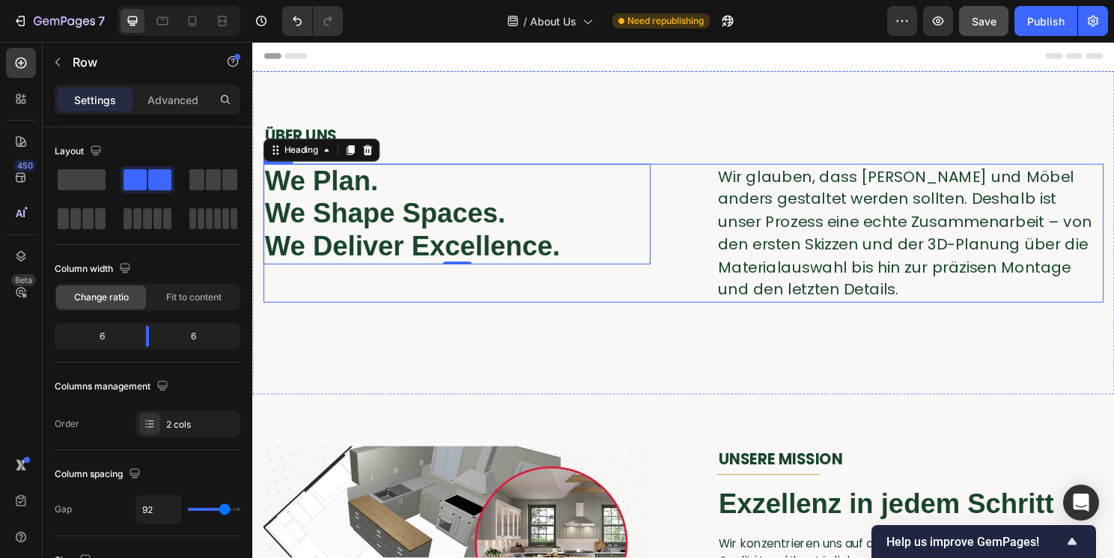
click at [390, 286] on div "We Plan. We Shape Spaces. We Deliver Excellence. Heading 0" at bounding box center [466, 241] width 404 height 145
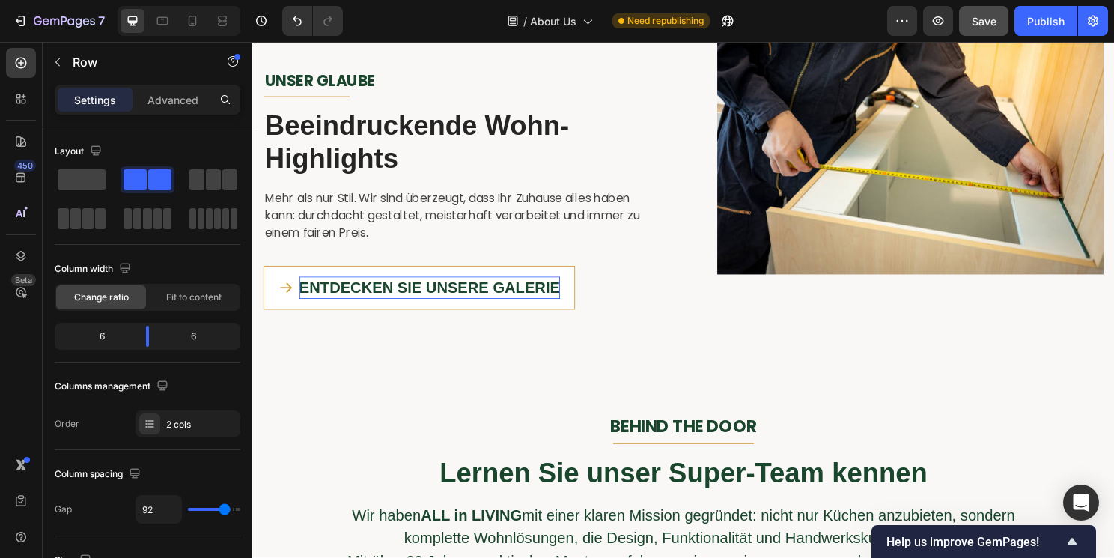
scroll to position [647, 0]
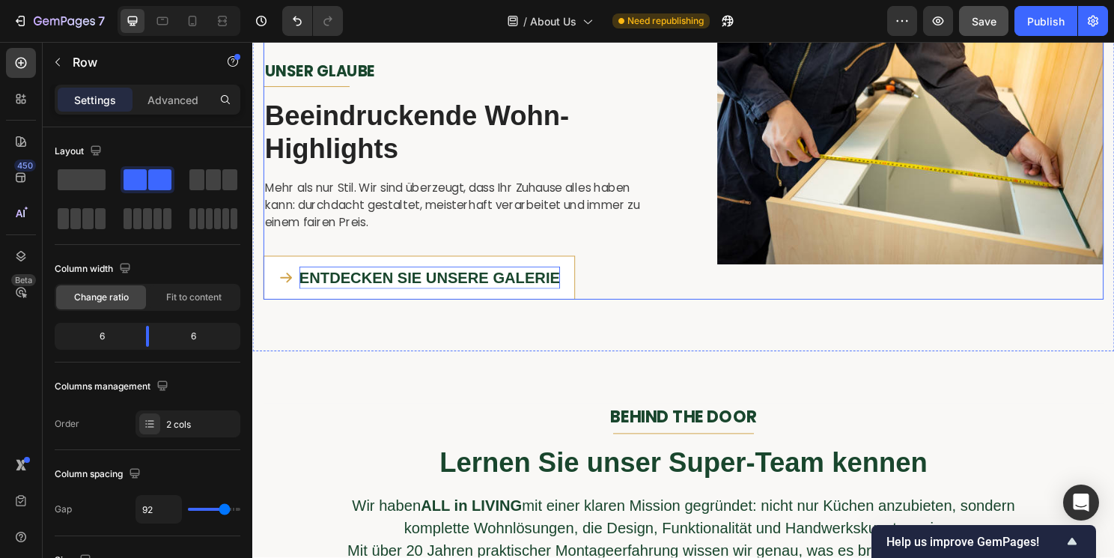
click at [663, 258] on div "Image UNSER GLAUBE Text block Title Line Beeindruckende Wohn-Highlights Heading…" at bounding box center [465, 64] width 403 height 494
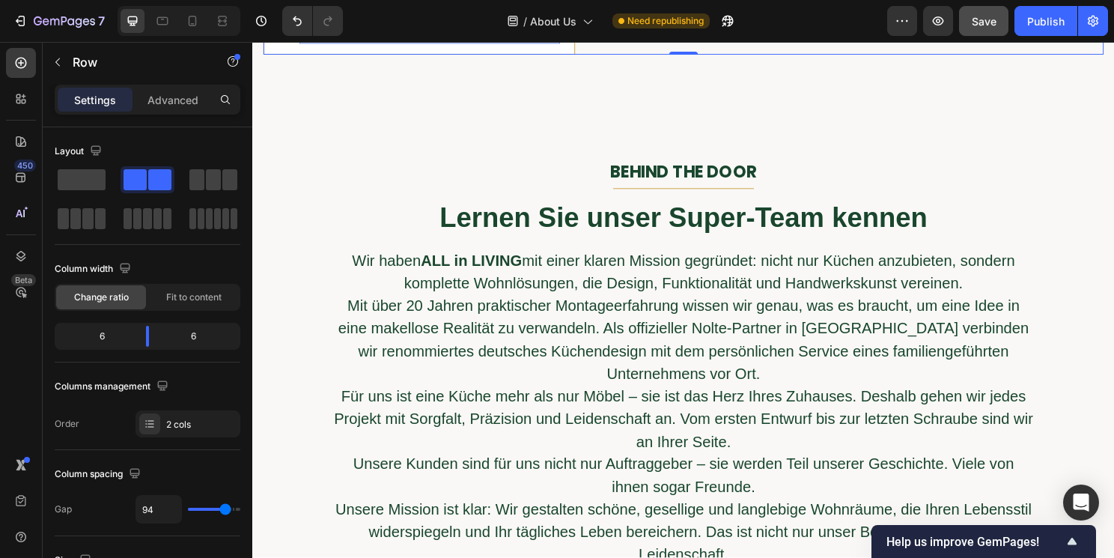
scroll to position [912, 0]
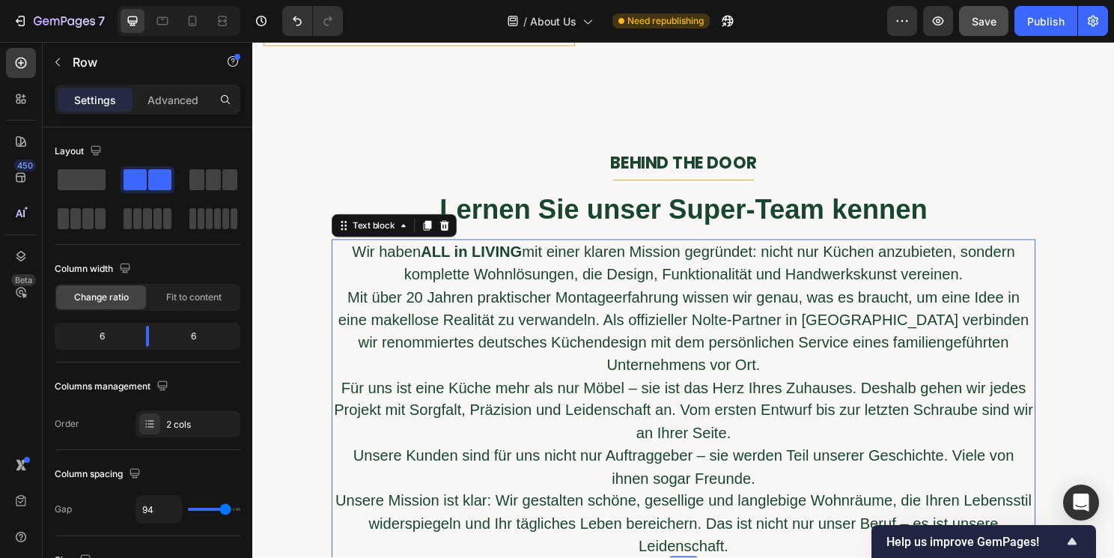
click at [663, 258] on p "Wir haben ALL in LIVING mit einer klaren Mission gegründet: nicht nur Küchen an…" at bounding box center [701, 272] width 731 height 47
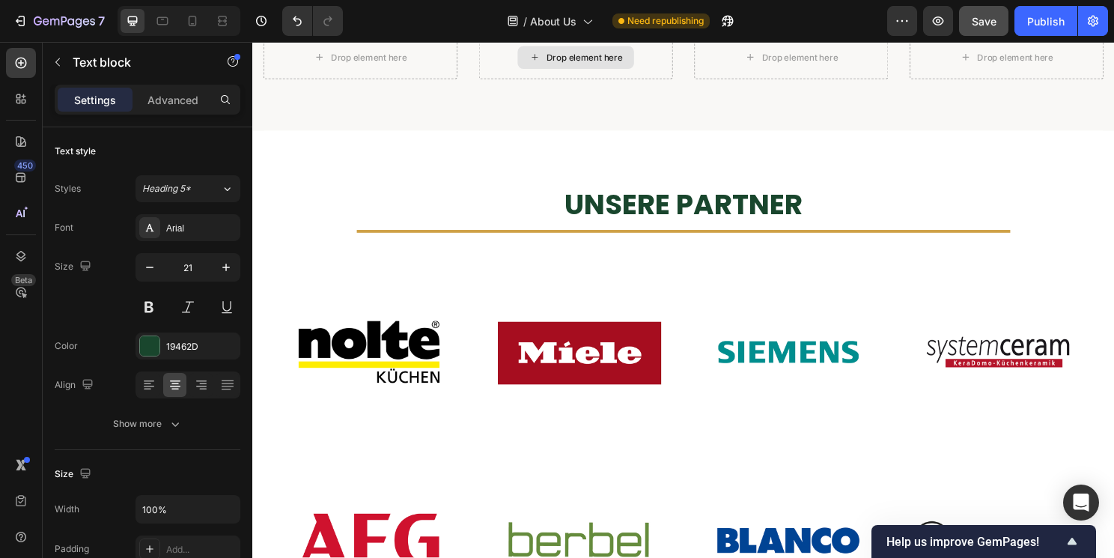
scroll to position [1548, 0]
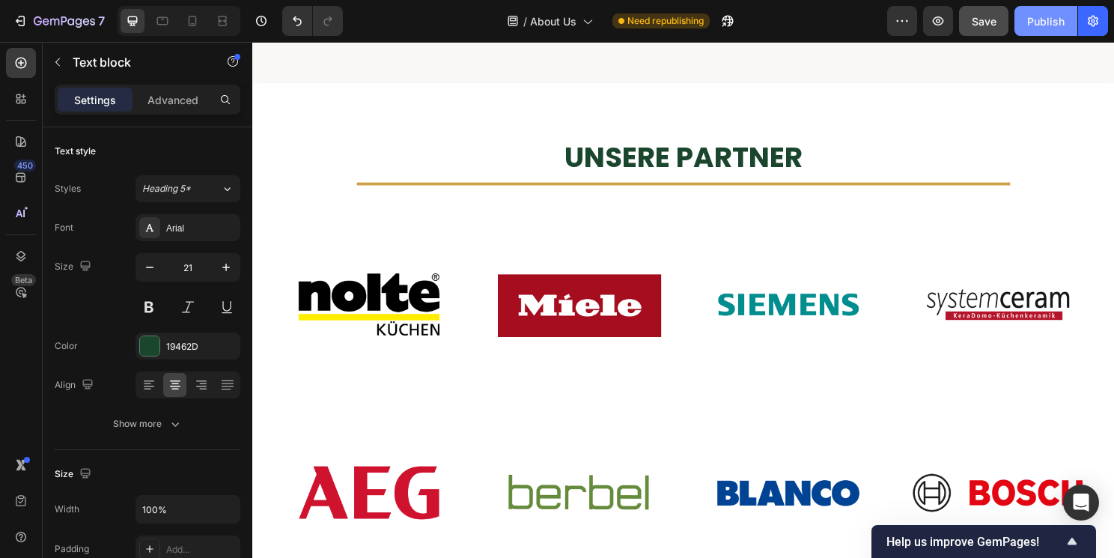
click at [1035, 20] on div "Publish" at bounding box center [1046, 21] width 37 height 16
